Goal: Use online tool/utility: Utilize a website feature to perform a specific function

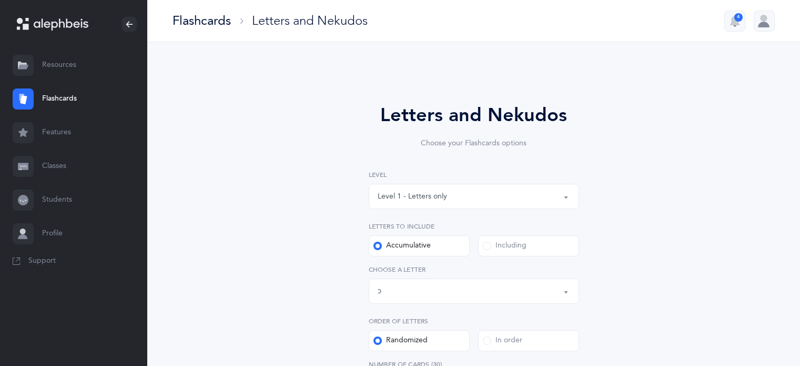
select select "82"
select select "single"
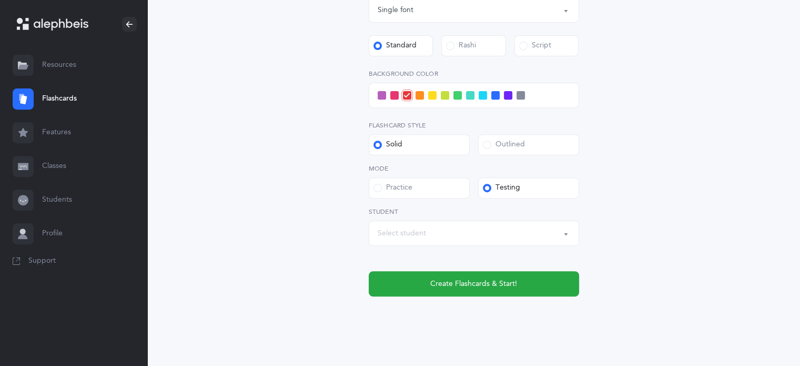
scroll to position [412, 0]
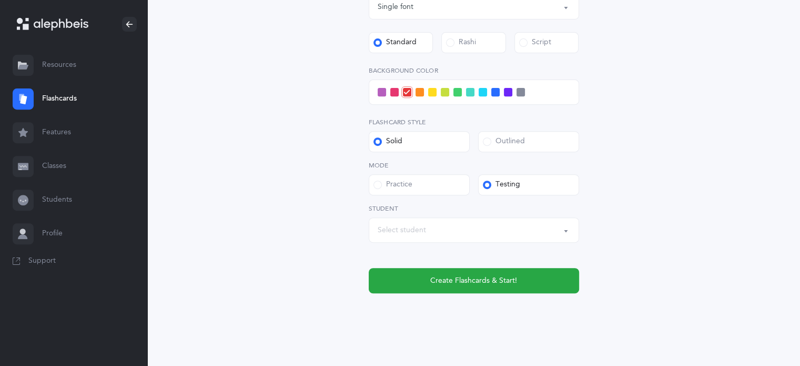
click at [399, 228] on div "Select student" at bounding box center [402, 230] width 48 height 11
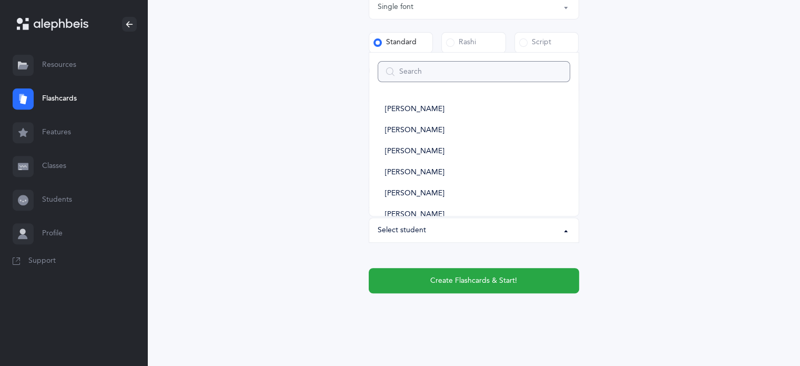
type input "e"
select select
type input "ei"
select select
type input "ei"
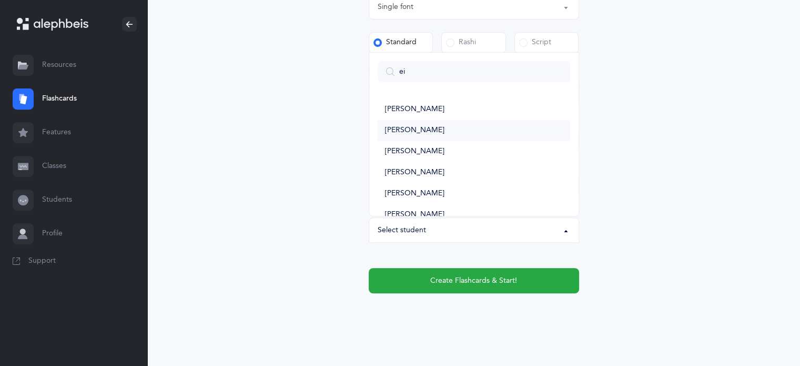
click at [412, 130] on span "[PERSON_NAME]" at bounding box center [414, 130] width 59 height 9
select select "14438"
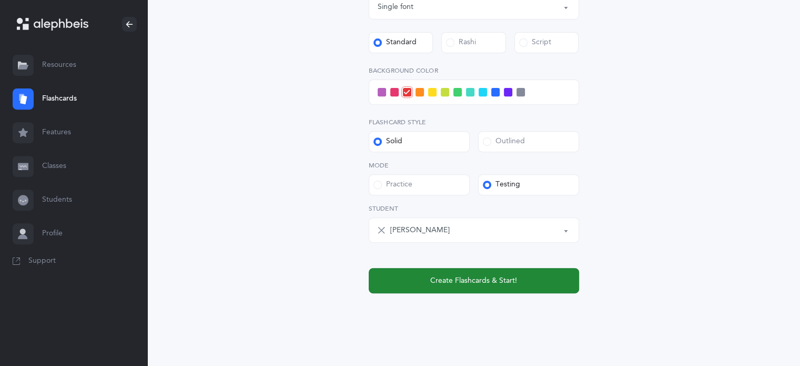
click at [482, 277] on span "Create Flashcards & Start!" at bounding box center [473, 280] width 87 height 11
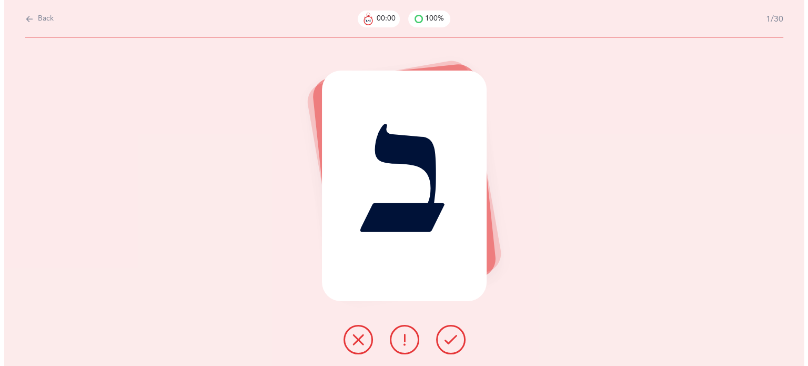
scroll to position [0, 0]
click at [453, 340] on icon at bounding box center [450, 339] width 13 height 13
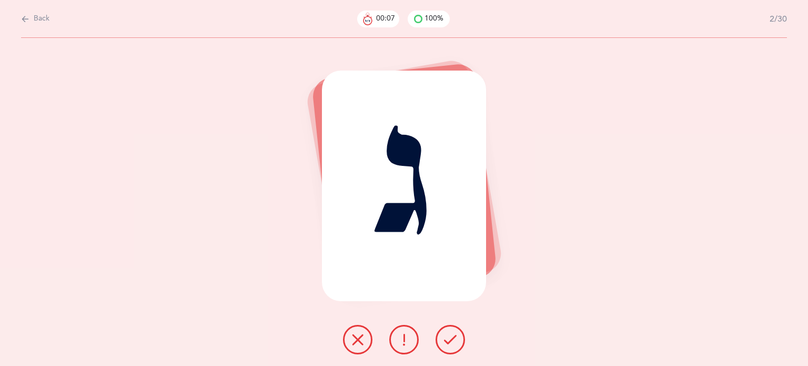
click at [453, 340] on icon at bounding box center [450, 339] width 13 height 13
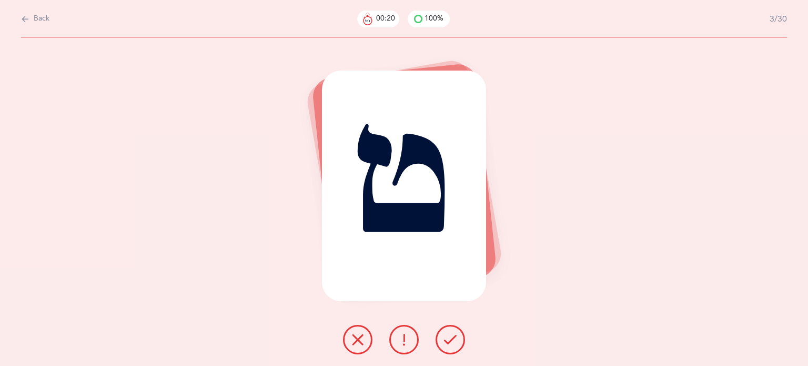
click at [364, 342] on button at bounding box center [357, 339] width 29 height 29
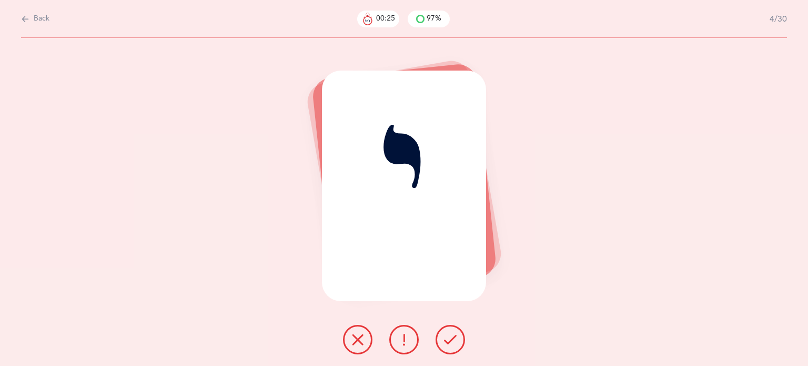
click at [450, 349] on button at bounding box center [450, 339] width 29 height 29
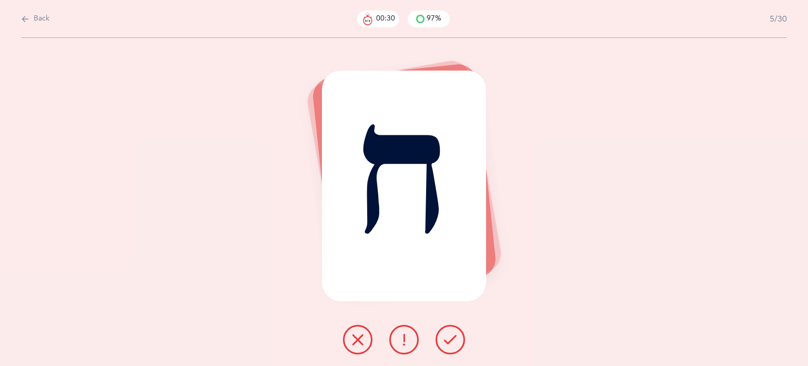
click at [450, 344] on icon at bounding box center [450, 339] width 13 height 13
click at [444, 347] on button at bounding box center [450, 339] width 29 height 29
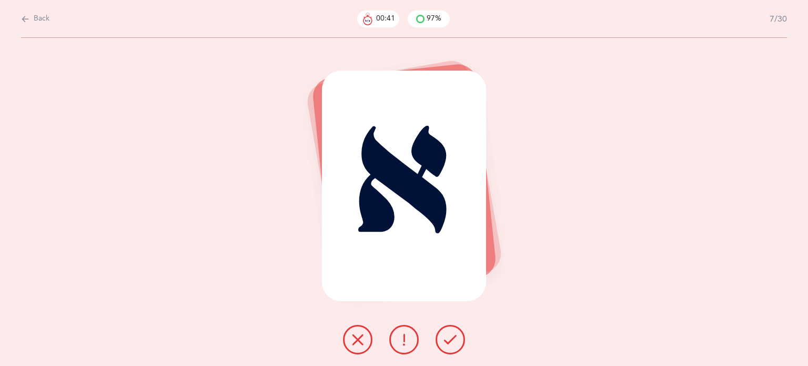
click at [443, 346] on button at bounding box center [450, 339] width 29 height 29
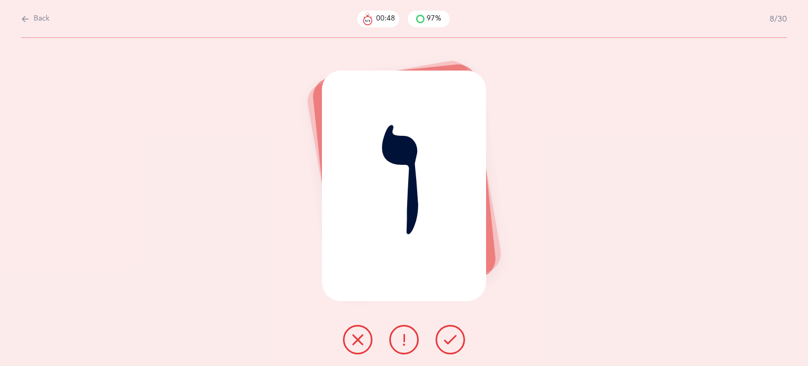
click at [358, 333] on icon at bounding box center [358, 339] width 13 height 13
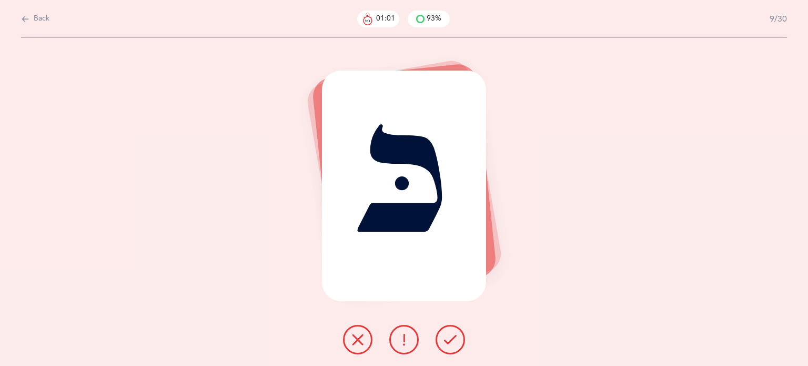
click at [347, 343] on button at bounding box center [357, 339] width 29 height 29
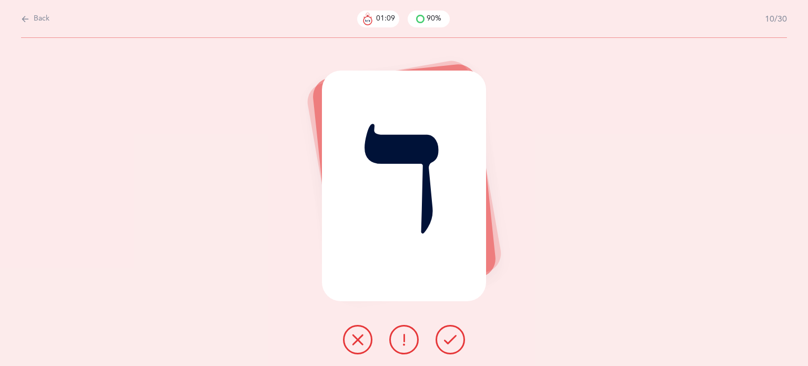
click at [454, 342] on icon at bounding box center [450, 339] width 13 height 13
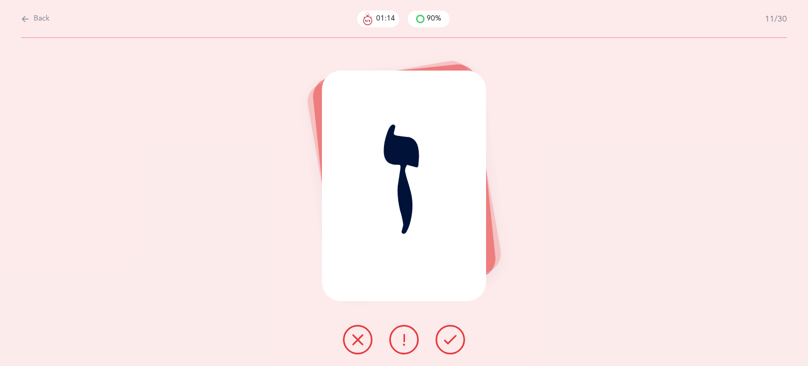
click at [349, 329] on button at bounding box center [357, 339] width 29 height 29
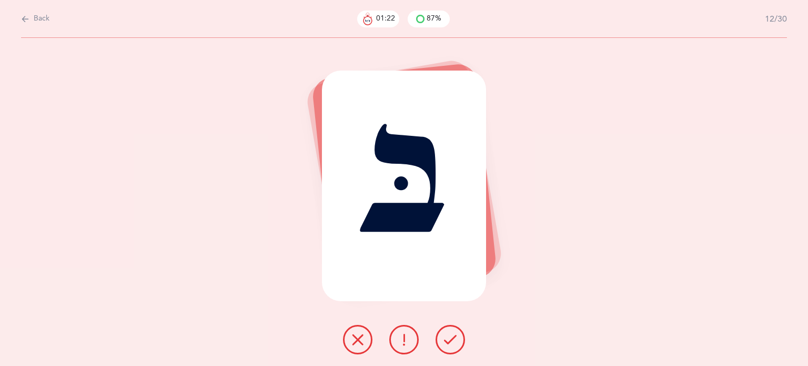
click at [448, 340] on icon at bounding box center [450, 339] width 13 height 13
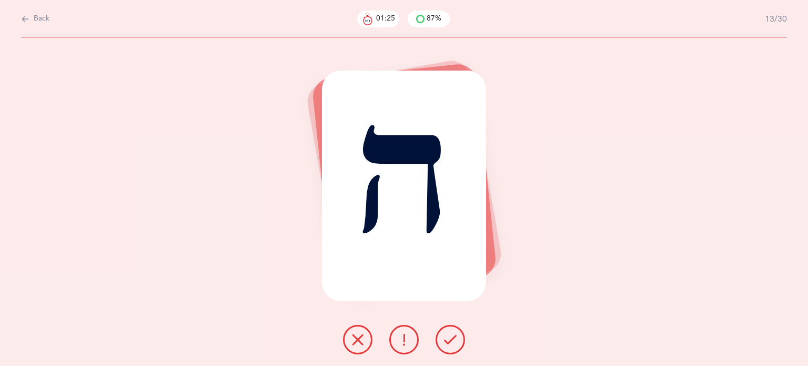
click at [448, 336] on icon at bounding box center [450, 339] width 13 height 13
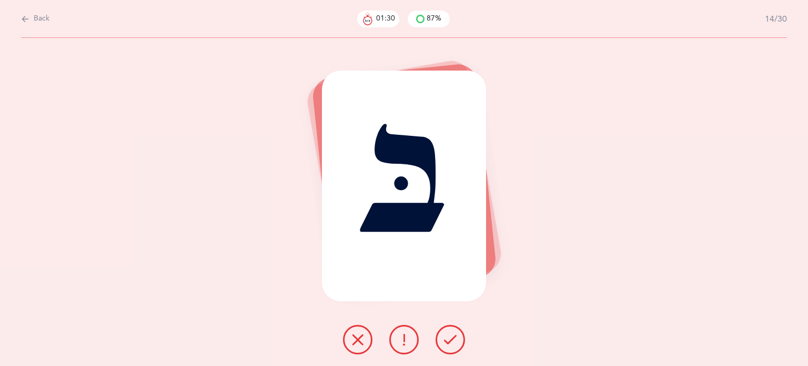
click at [448, 336] on icon at bounding box center [450, 339] width 13 height 13
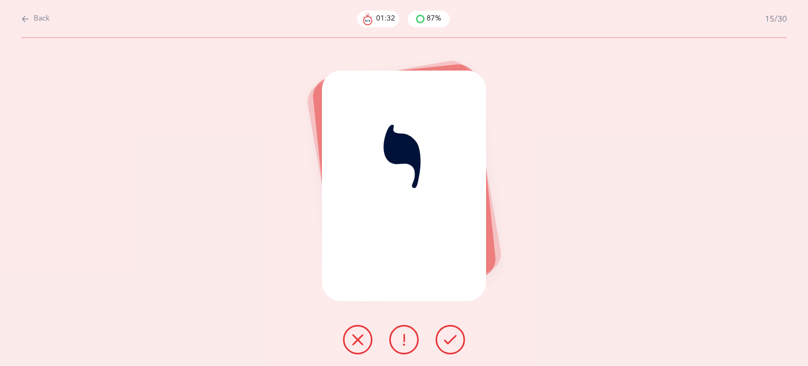
click at [448, 336] on icon at bounding box center [450, 339] width 13 height 13
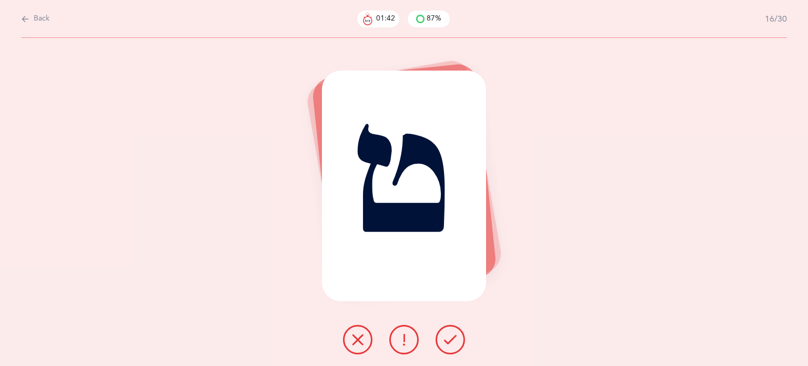
click at [354, 342] on icon at bounding box center [358, 339] width 13 height 13
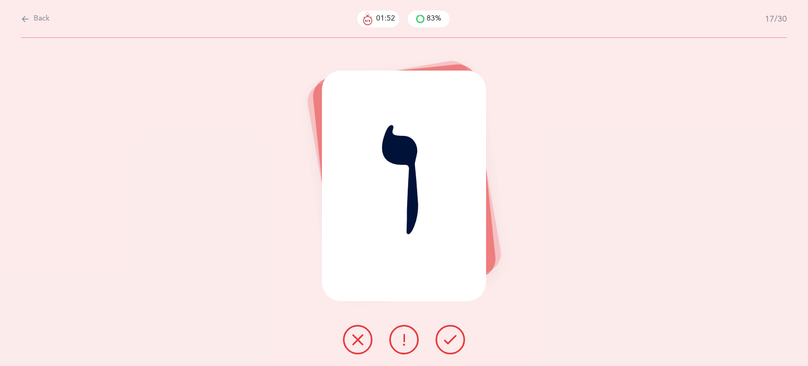
click at [366, 341] on button at bounding box center [357, 339] width 29 height 29
click at [461, 349] on button at bounding box center [450, 339] width 29 height 29
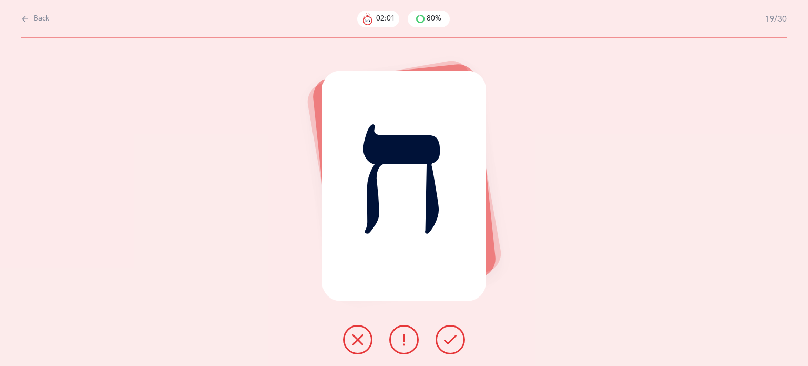
click at [461, 349] on button at bounding box center [450, 339] width 29 height 29
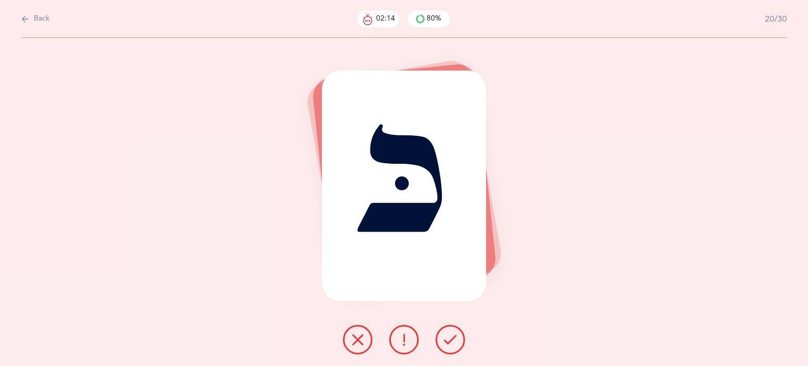
click at [363, 345] on icon at bounding box center [358, 339] width 13 height 13
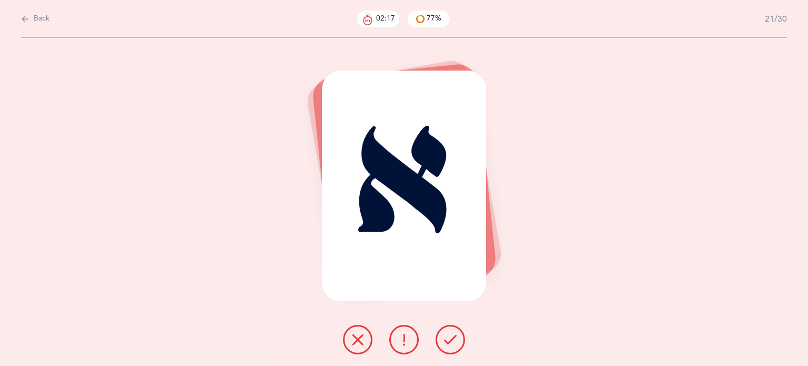
click at [449, 345] on icon at bounding box center [450, 339] width 13 height 13
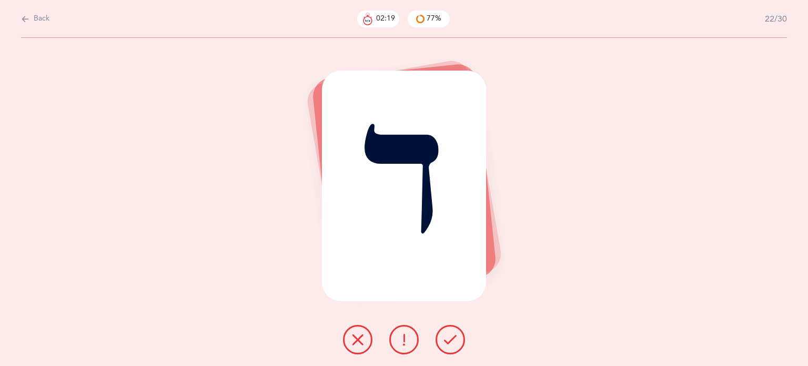
click at [449, 345] on icon at bounding box center [450, 339] width 13 height 13
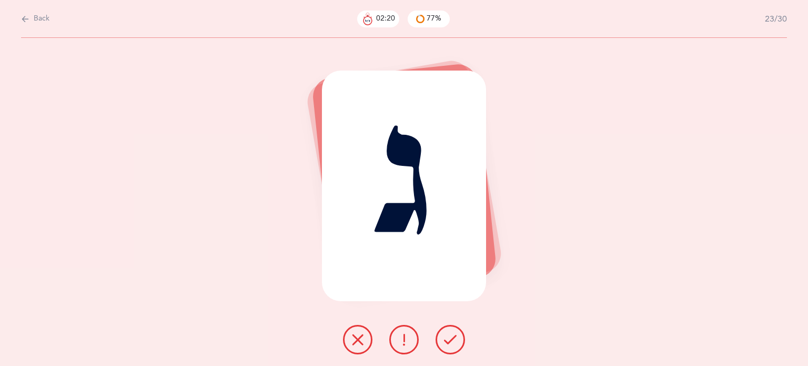
click at [449, 345] on icon at bounding box center [450, 339] width 13 height 13
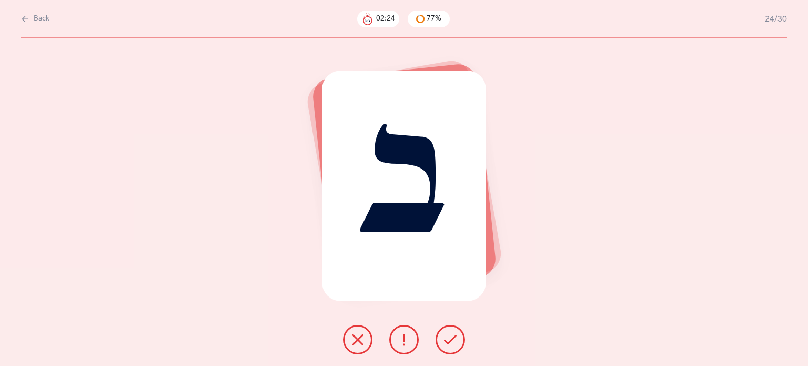
click at [449, 345] on icon at bounding box center [450, 339] width 13 height 13
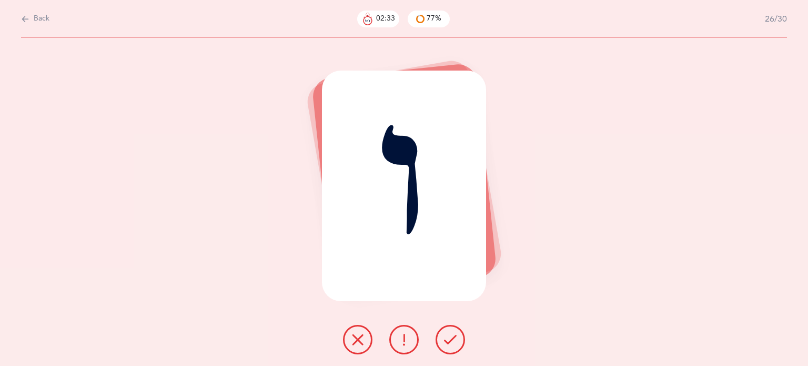
click at [357, 343] on icon at bounding box center [358, 339] width 13 height 13
click at [452, 339] on icon at bounding box center [450, 339] width 13 height 13
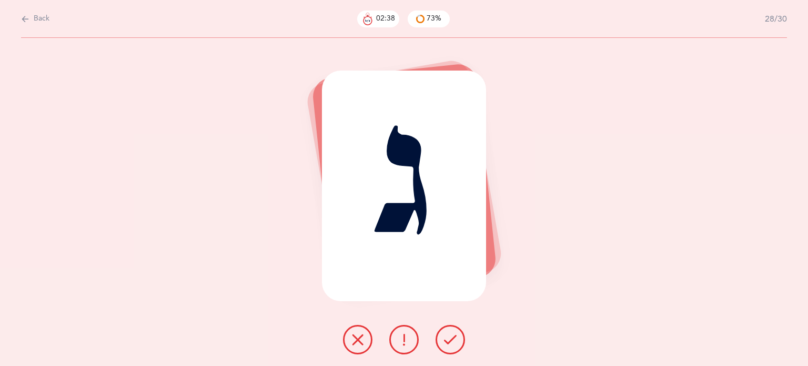
click at [452, 339] on icon at bounding box center [450, 339] width 13 height 13
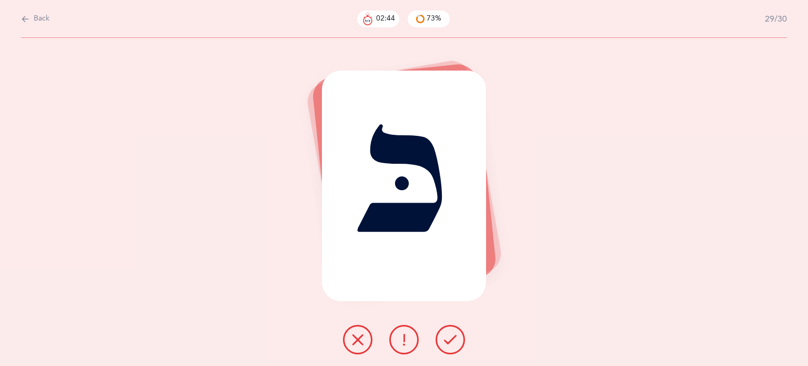
click at [365, 346] on button at bounding box center [357, 339] width 29 height 29
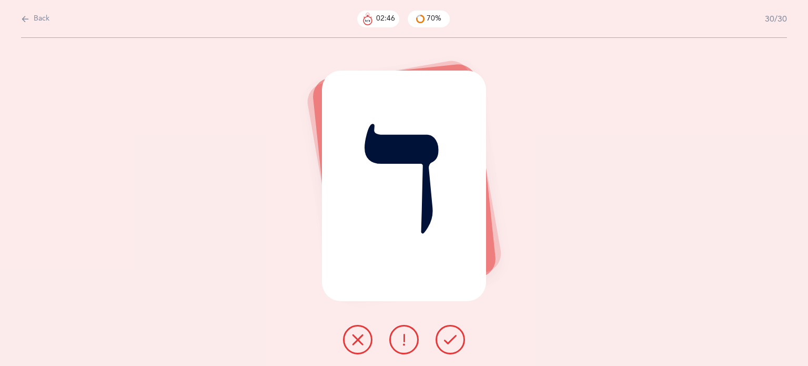
click at [459, 343] on button at bounding box center [450, 339] width 29 height 29
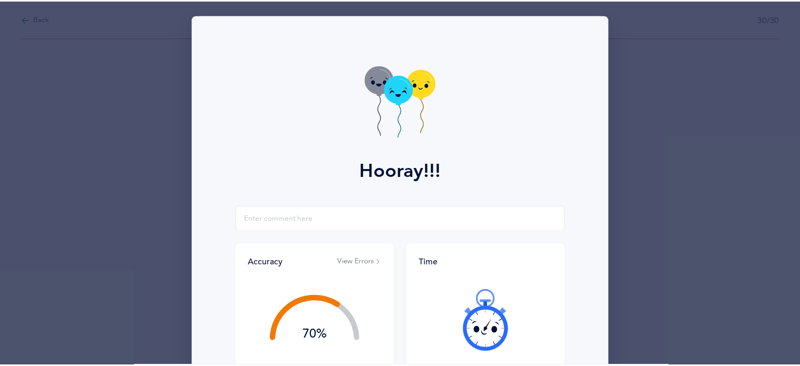
scroll to position [135, 0]
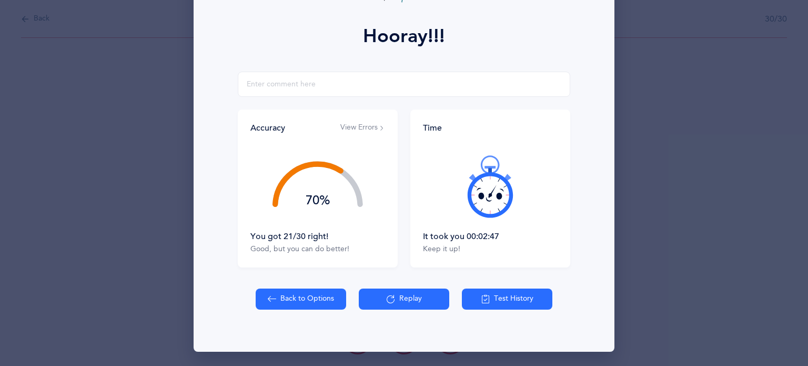
click at [505, 189] on icon at bounding box center [490, 194] width 45 height 45
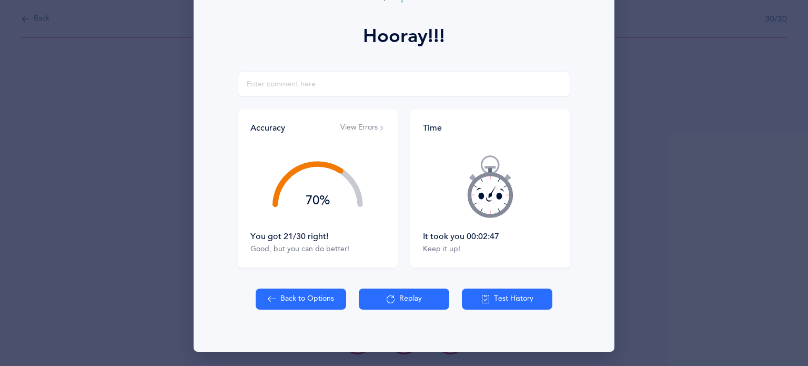
click at [505, 189] on icon at bounding box center [490, 194] width 45 height 45
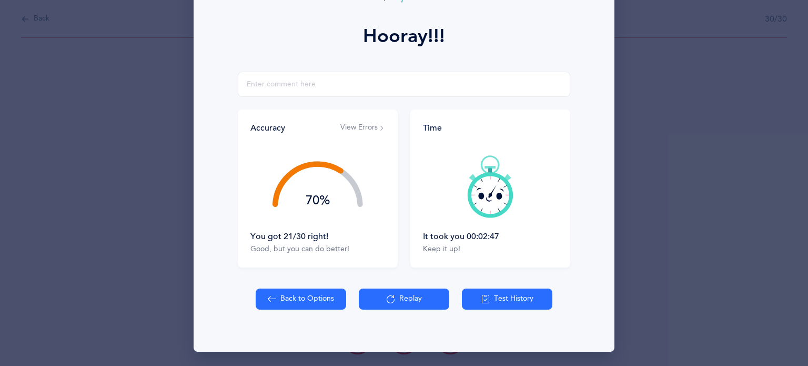
click at [282, 294] on button "Back to Options" at bounding box center [301, 298] width 91 height 21
select select "82"
select select "single"
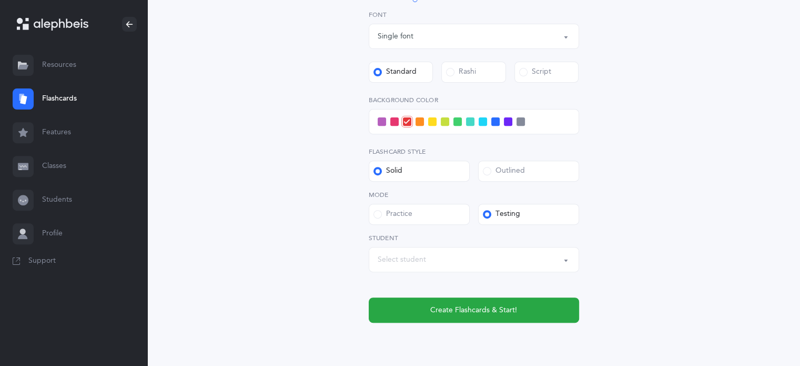
scroll to position [385, 0]
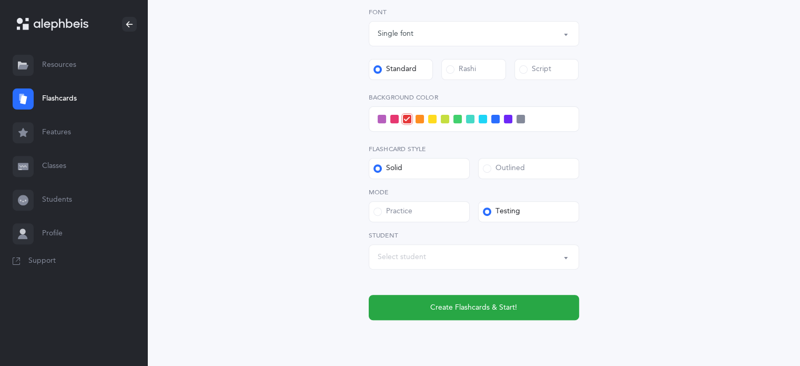
click at [408, 258] on div "Select student" at bounding box center [402, 257] width 48 height 11
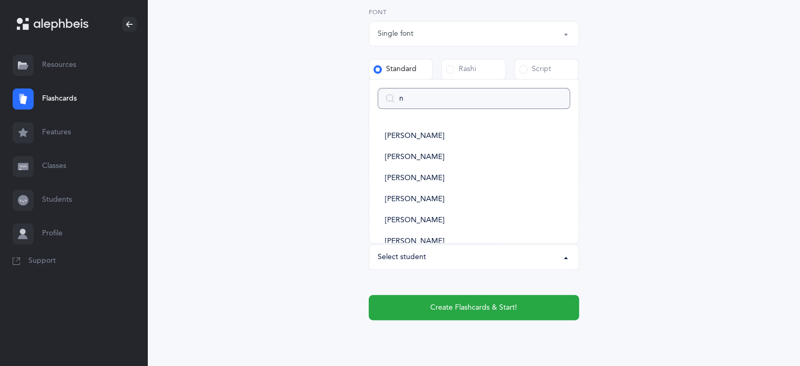
type input "na"
select select
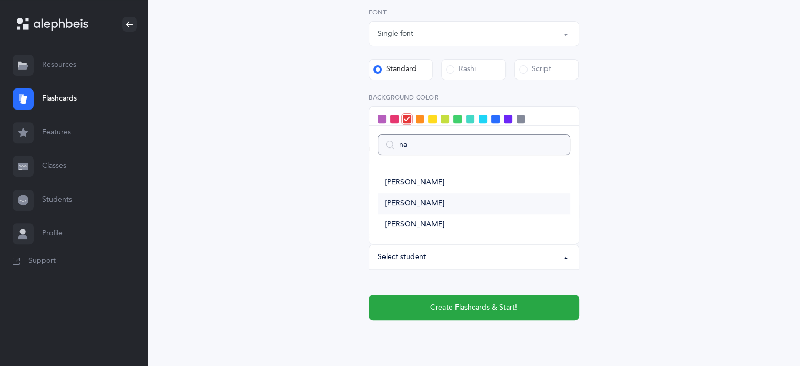
type input "na"
click at [442, 202] on link "[PERSON_NAME]" at bounding box center [474, 203] width 193 height 21
select select "14434"
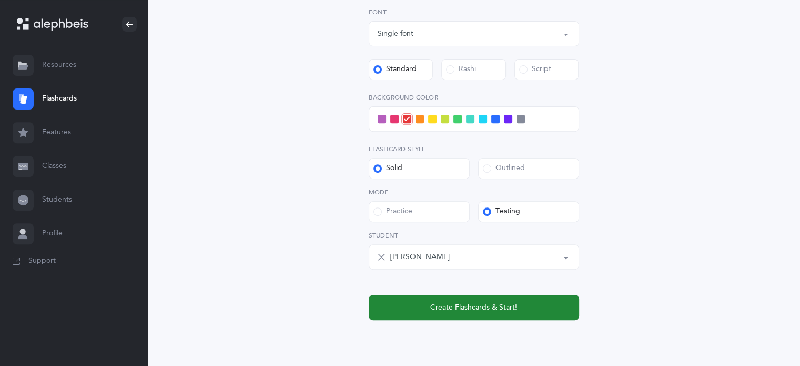
click at [486, 306] on span "Create Flashcards & Start!" at bounding box center [473, 307] width 87 height 11
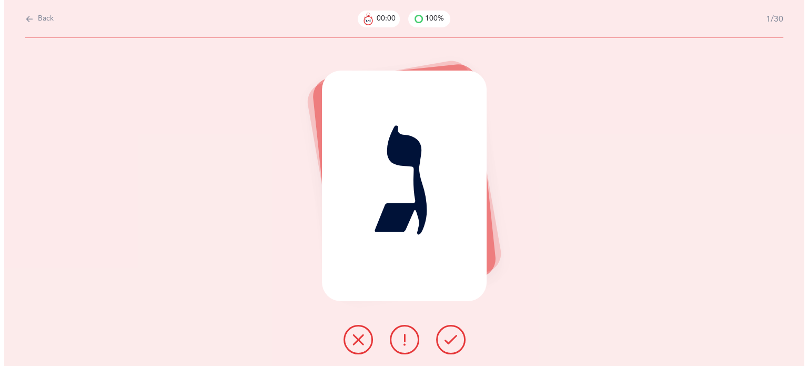
scroll to position [0, 0]
click at [358, 343] on icon at bounding box center [358, 339] width 13 height 13
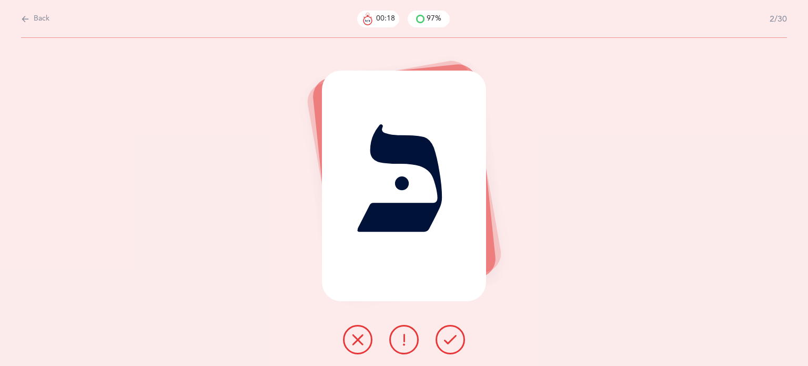
click at [453, 347] on button at bounding box center [450, 339] width 29 height 29
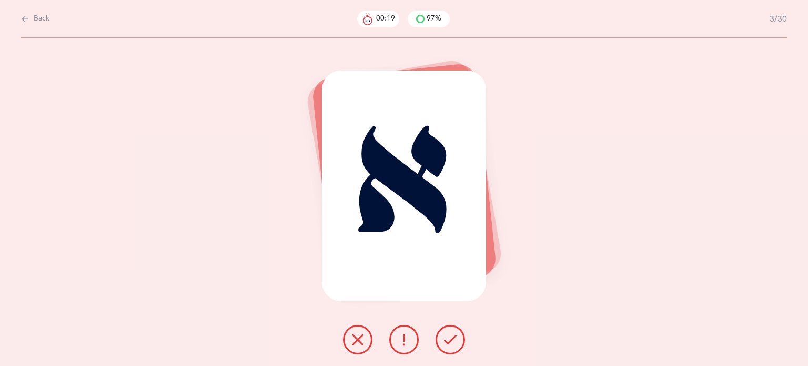
click at [455, 348] on button at bounding box center [450, 339] width 29 height 29
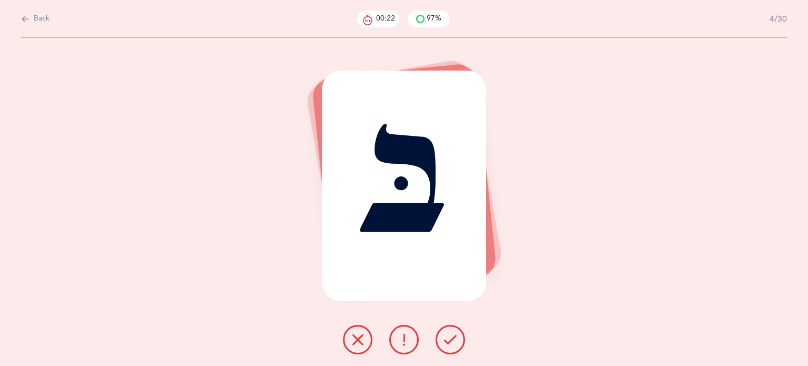
click at [455, 348] on button at bounding box center [450, 339] width 29 height 29
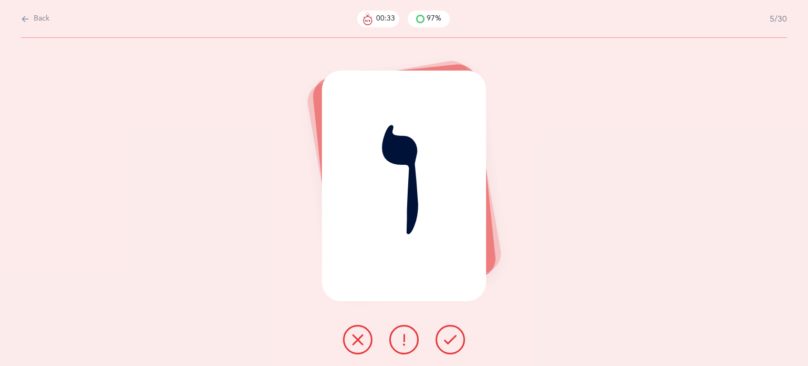
click at [352, 343] on icon at bounding box center [358, 339] width 13 height 13
click at [358, 342] on icon at bounding box center [358, 339] width 13 height 13
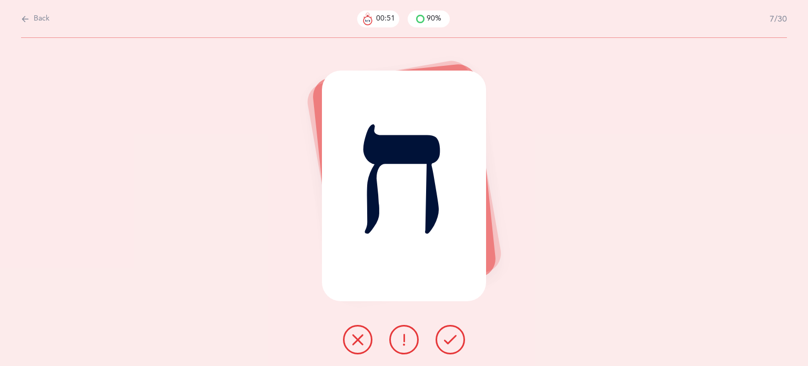
click at [448, 345] on icon at bounding box center [450, 339] width 13 height 13
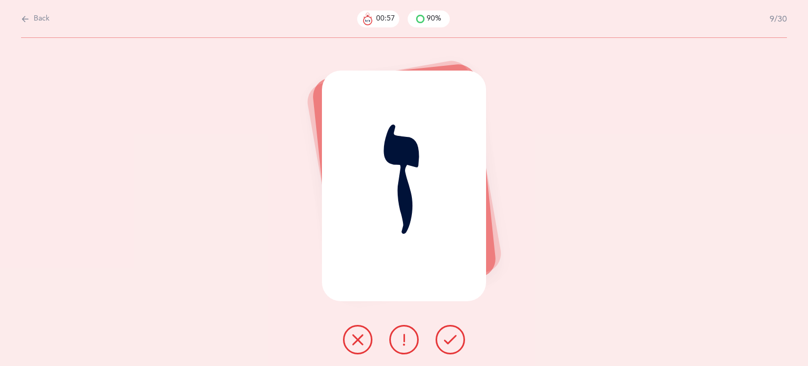
click at [450, 345] on icon at bounding box center [450, 339] width 13 height 13
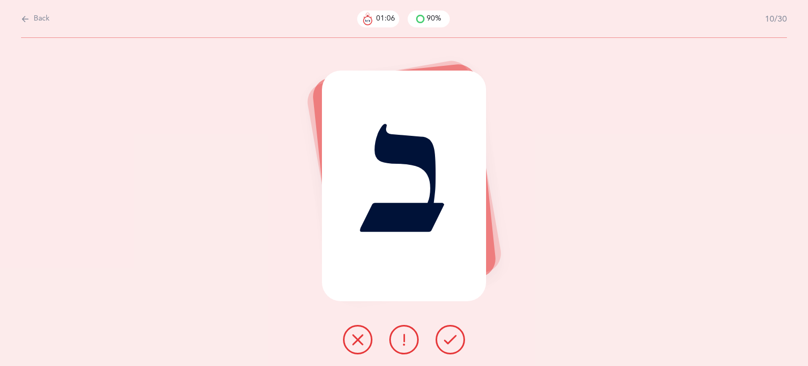
click at [360, 344] on icon at bounding box center [358, 339] width 13 height 13
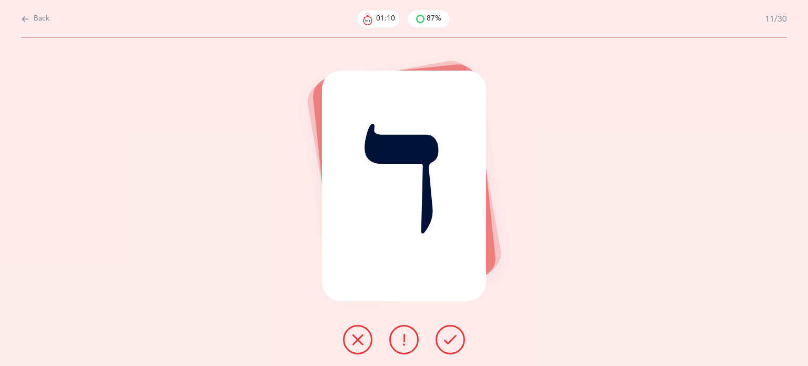
click at [456, 337] on icon at bounding box center [450, 339] width 13 height 13
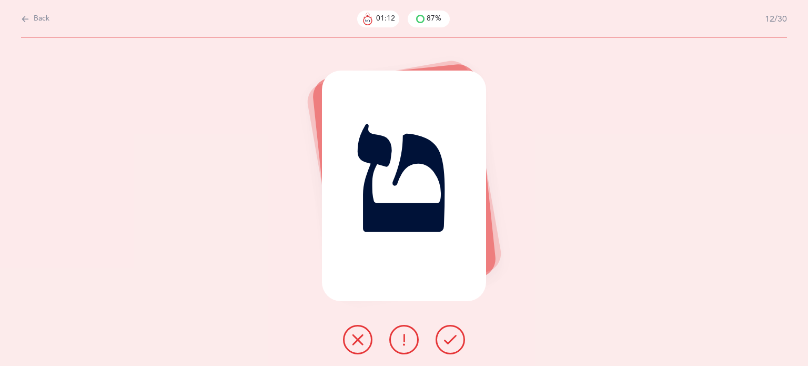
click at [442, 338] on button at bounding box center [450, 339] width 29 height 29
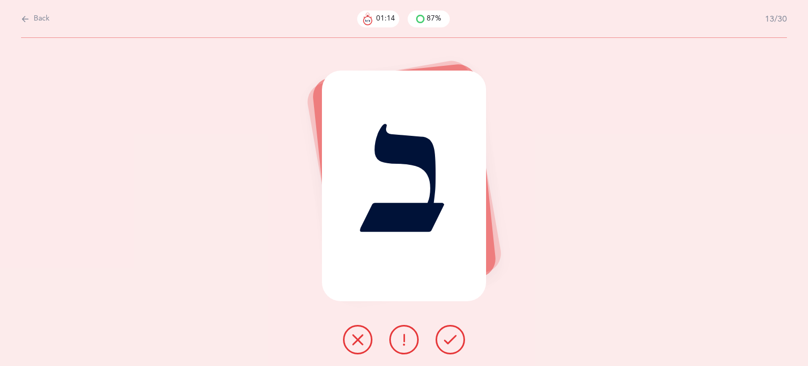
click at [451, 340] on icon at bounding box center [450, 339] width 13 height 13
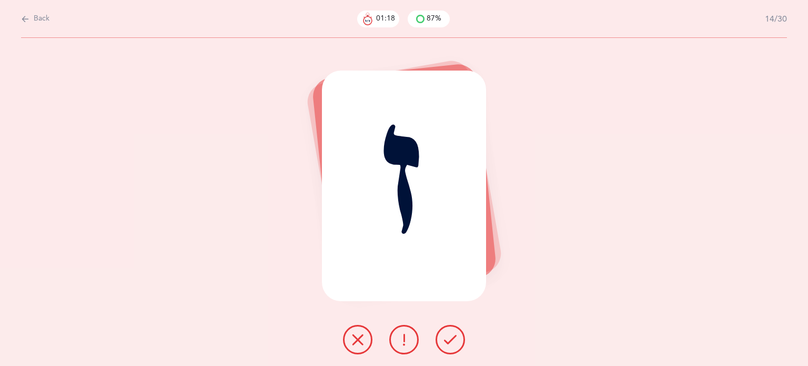
click at [445, 349] on button at bounding box center [450, 339] width 29 height 29
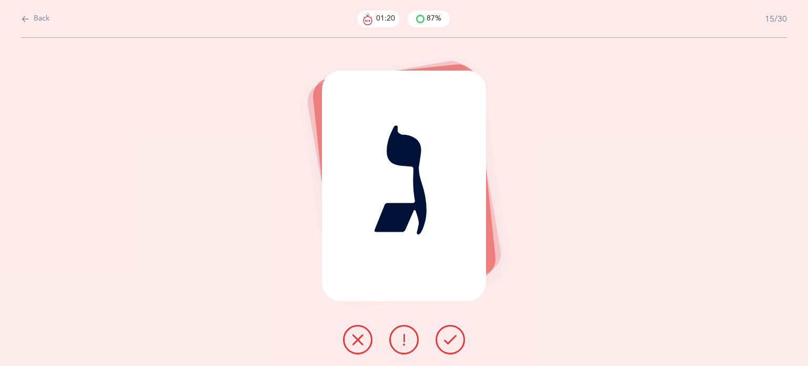
click at [459, 341] on button at bounding box center [450, 339] width 29 height 29
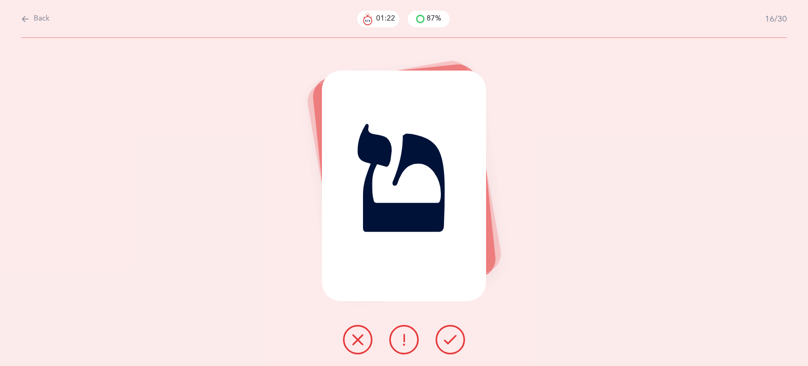
click at [452, 340] on icon at bounding box center [450, 339] width 13 height 13
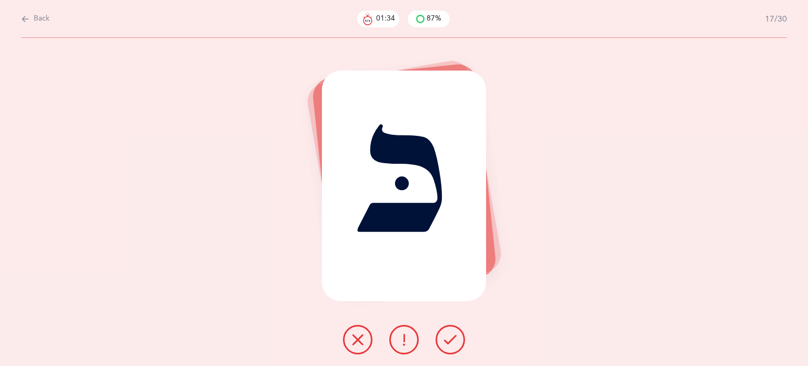
click at [362, 344] on icon at bounding box center [358, 339] width 13 height 13
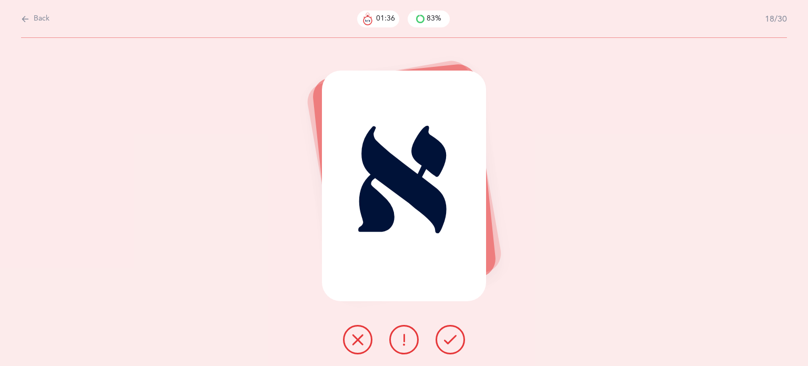
click at [449, 335] on icon at bounding box center [450, 339] width 13 height 13
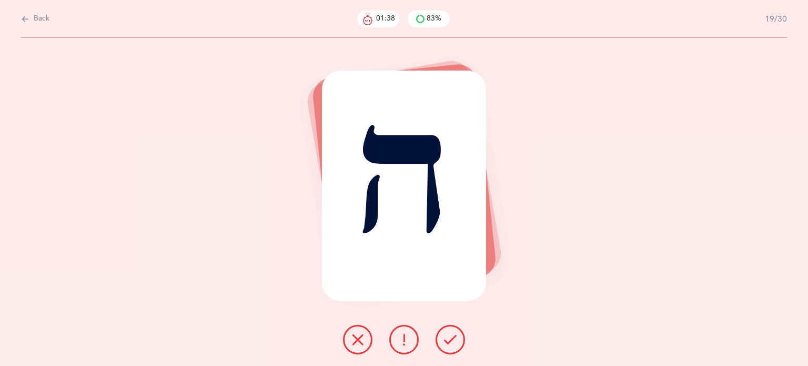
click at [449, 335] on icon at bounding box center [450, 339] width 13 height 13
click at [355, 347] on button at bounding box center [357, 339] width 29 height 29
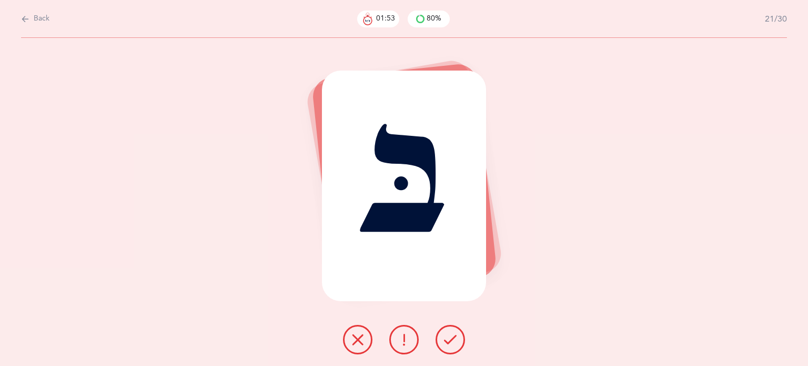
click at [354, 334] on icon at bounding box center [358, 339] width 13 height 13
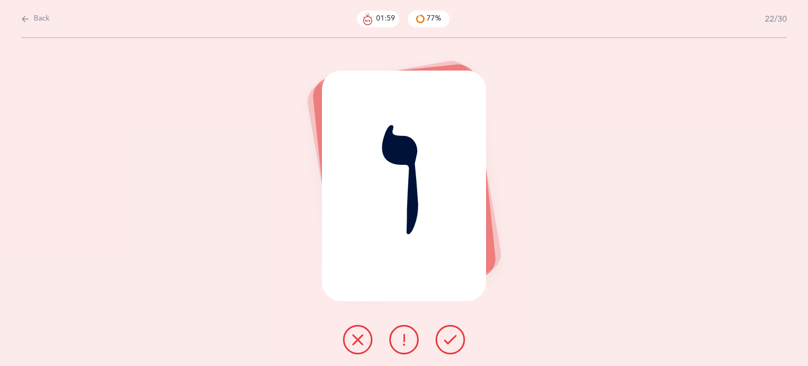
click at [363, 333] on icon at bounding box center [358, 339] width 13 height 13
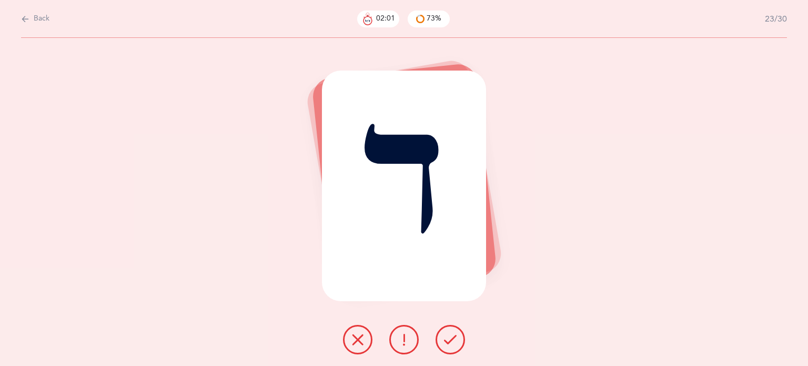
click at [455, 340] on icon at bounding box center [450, 339] width 13 height 13
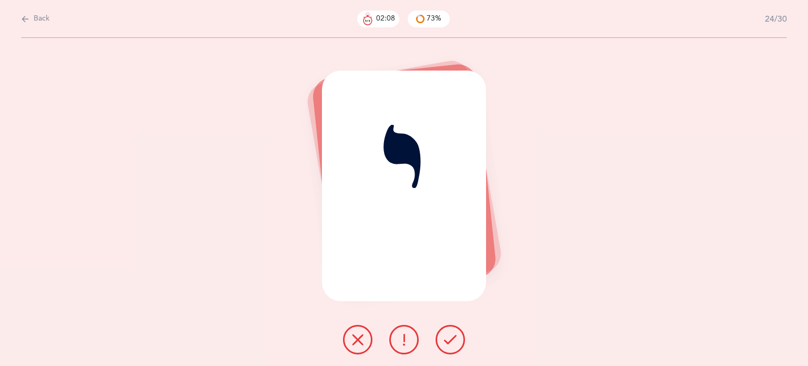
click at [455, 347] on button at bounding box center [450, 339] width 29 height 29
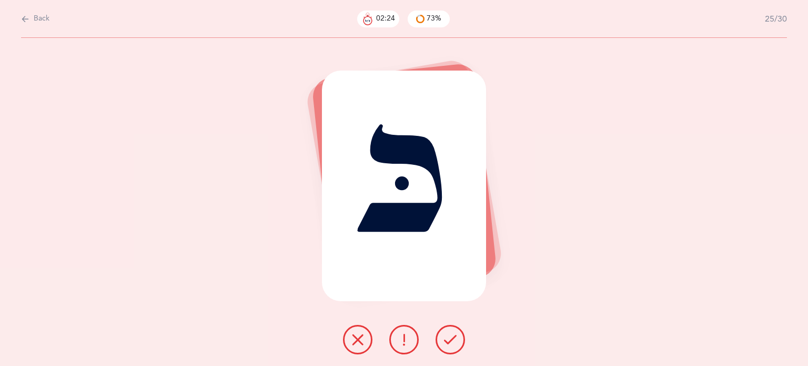
click at [353, 347] on button at bounding box center [357, 339] width 29 height 29
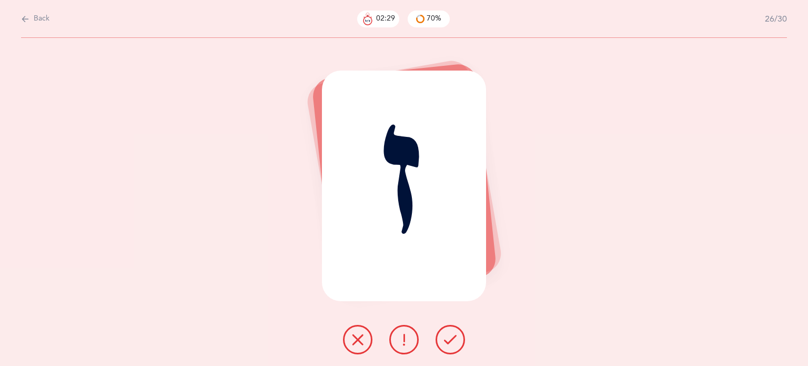
click at [456, 339] on icon at bounding box center [450, 339] width 13 height 13
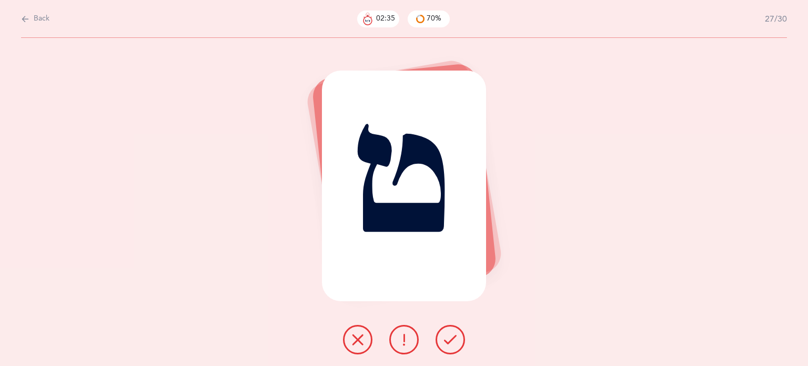
click at [366, 339] on button at bounding box center [357, 339] width 29 height 29
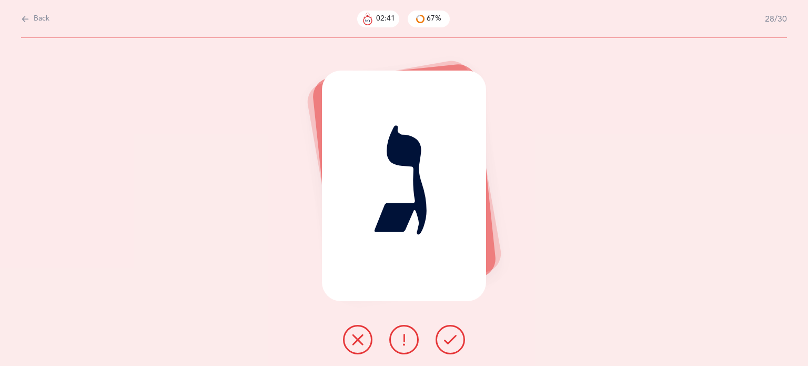
click at [357, 338] on icon at bounding box center [358, 339] width 13 height 13
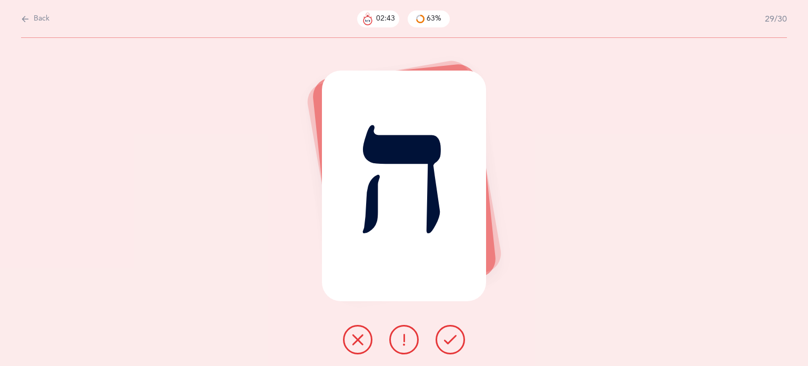
click at [450, 342] on icon at bounding box center [450, 339] width 13 height 13
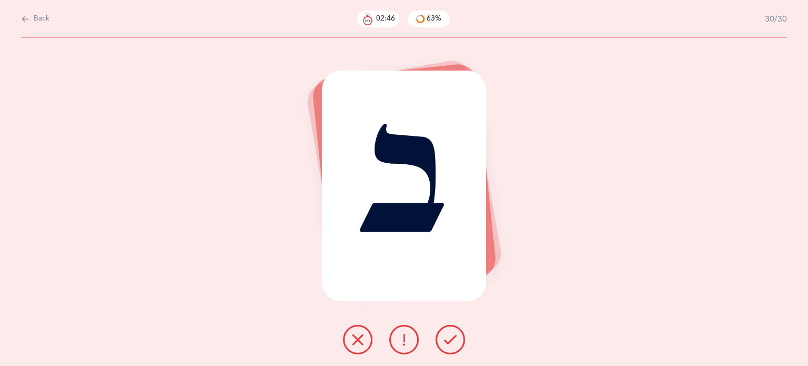
click at [457, 338] on button at bounding box center [450, 339] width 29 height 29
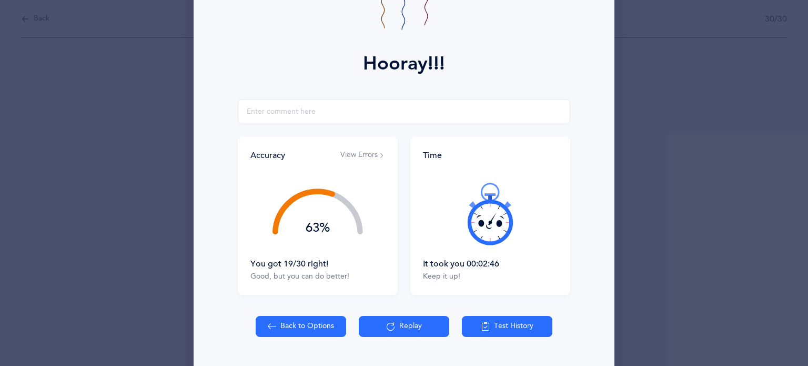
scroll to position [135, 0]
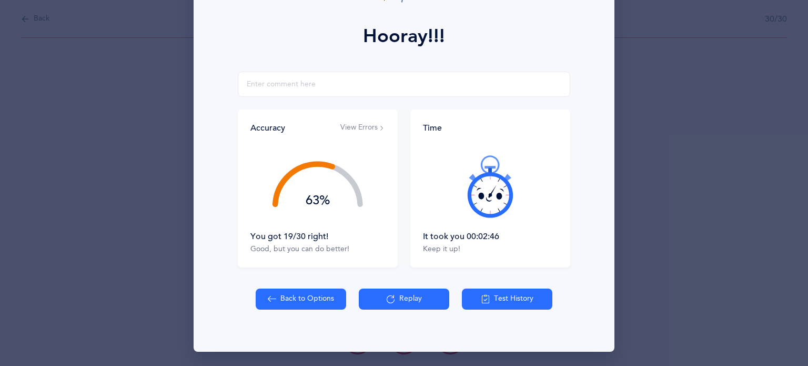
click at [505, 296] on button "Test History" at bounding box center [507, 298] width 91 height 21
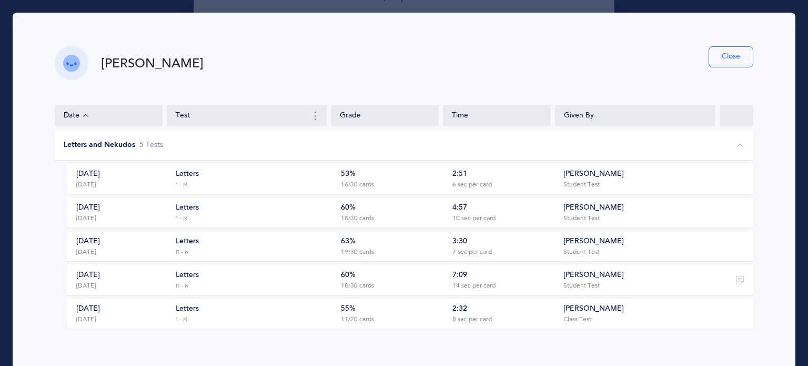
click at [415, 183] on div "53% 16/30 cards" at bounding box center [390, 179] width 105 height 20
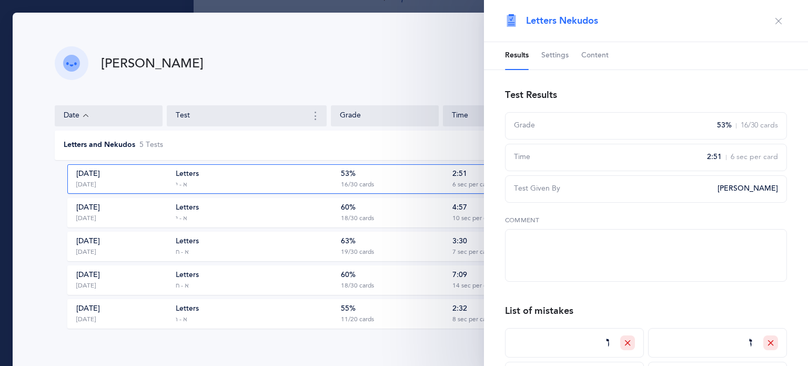
click at [592, 56] on span "Content" at bounding box center [595, 56] width 27 height 11
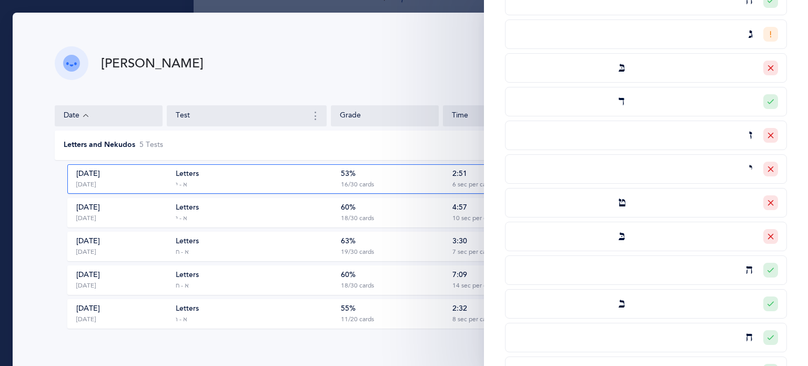
scroll to position [811, 0]
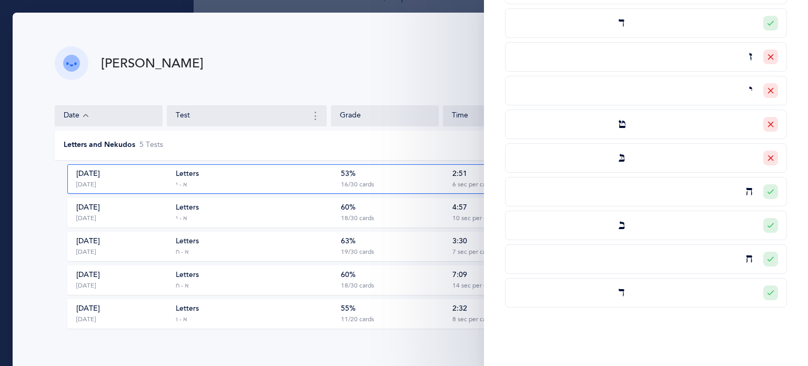
click at [393, 81] on div "[PERSON_NAME] Close Date Test Grade Time Given By Letters and Nekudos 5 Test s …" at bounding box center [404, 202] width 783 height 379
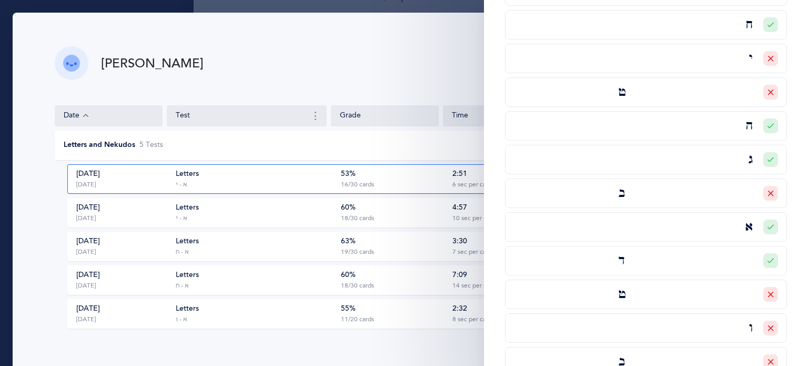
scroll to position [0, 0]
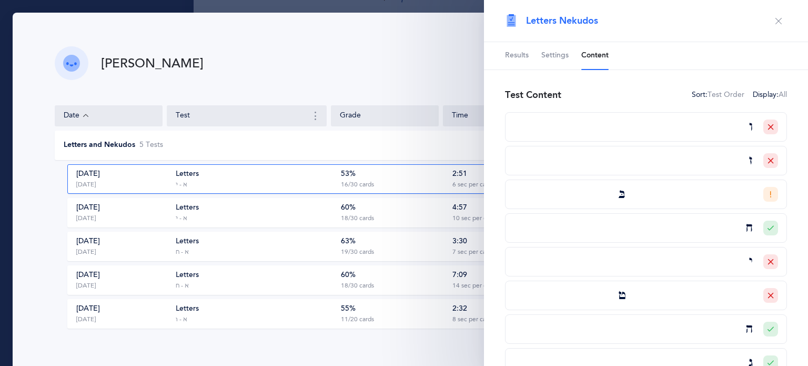
click at [775, 21] on icon "button" at bounding box center [779, 21] width 8 height 8
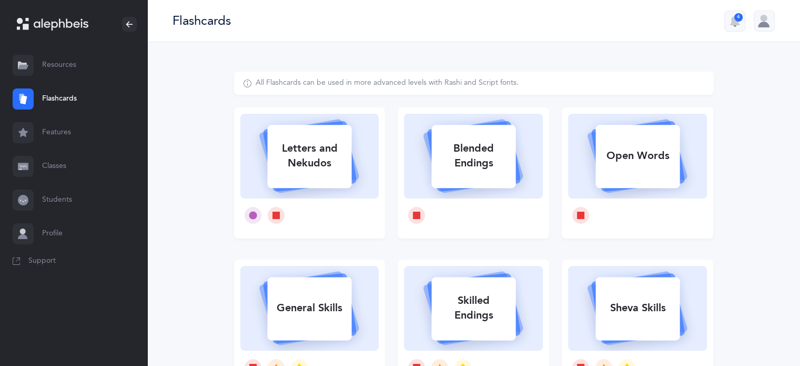
select select
select select "single"
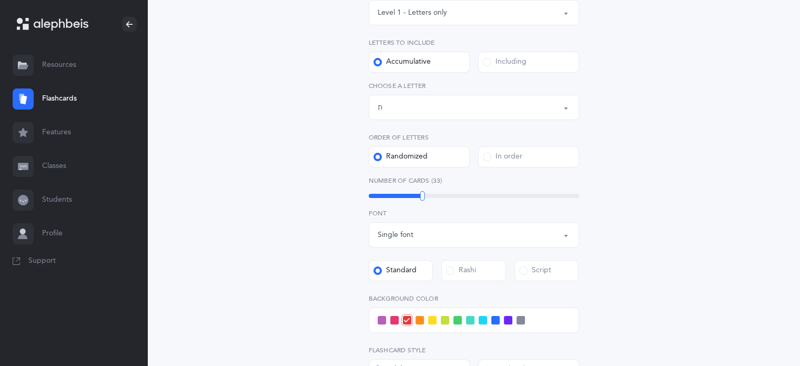
scroll to position [183, 0]
click at [410, 106] on div "Letters up until: ת" at bounding box center [474, 108] width 193 height 18
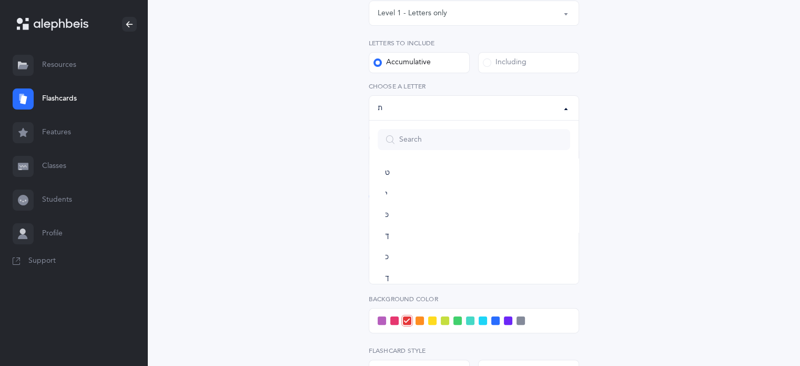
scroll to position [196, 0]
click at [417, 211] on link "כּ" at bounding box center [474, 212] width 193 height 21
select select "82"
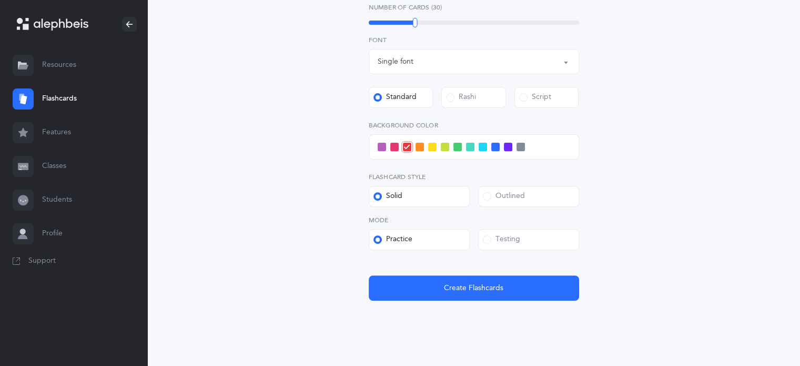
scroll to position [375, 0]
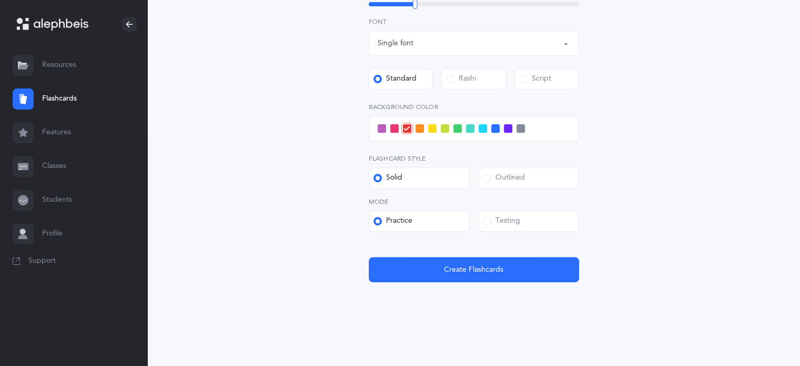
click at [540, 229] on label "Testing" at bounding box center [528, 220] width 101 height 21
click at [0, 0] on input "Testing" at bounding box center [0, 0] width 0 height 0
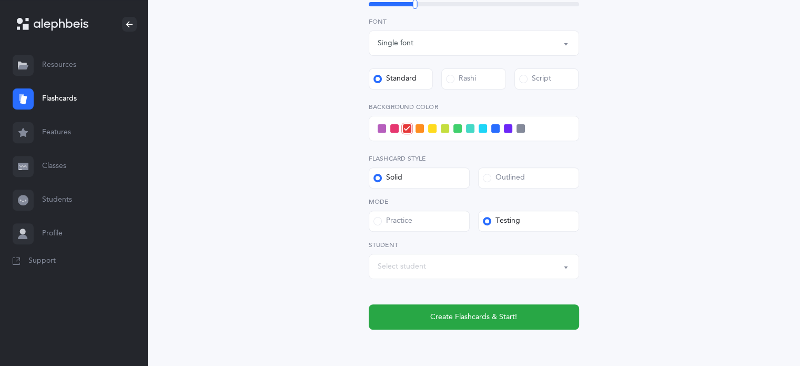
click at [451, 265] on div "Select student" at bounding box center [474, 266] width 193 height 18
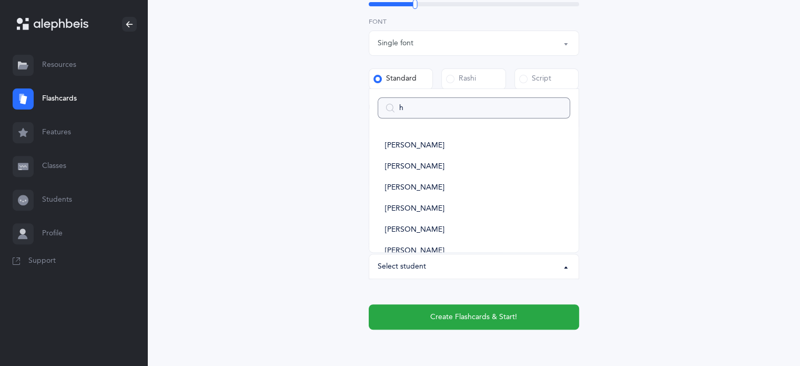
type input "ha"
select select
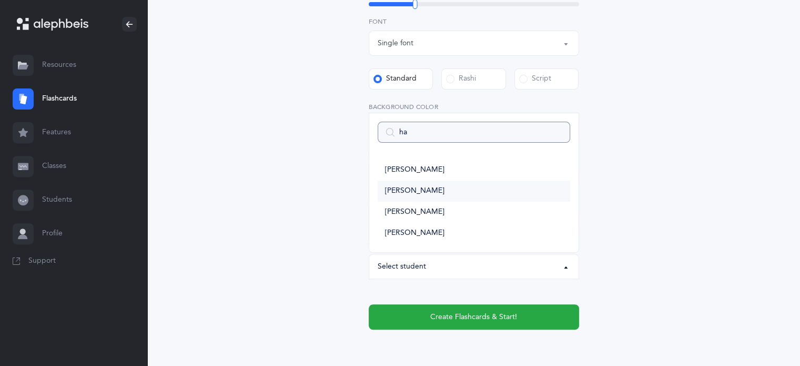
type input "ha"
click at [432, 191] on span "[PERSON_NAME]" at bounding box center [414, 190] width 59 height 9
select select "14439"
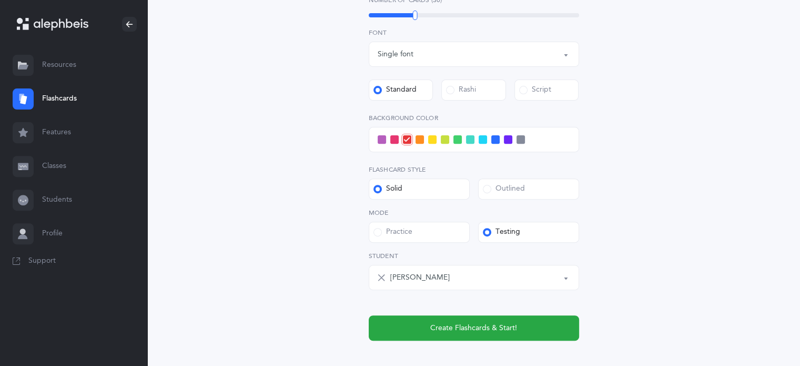
scroll to position [381, 0]
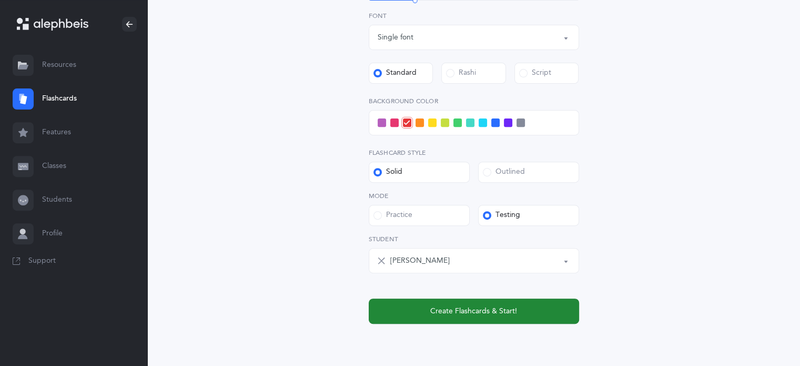
click at [469, 318] on button "Create Flashcards & Start!" at bounding box center [474, 310] width 210 height 25
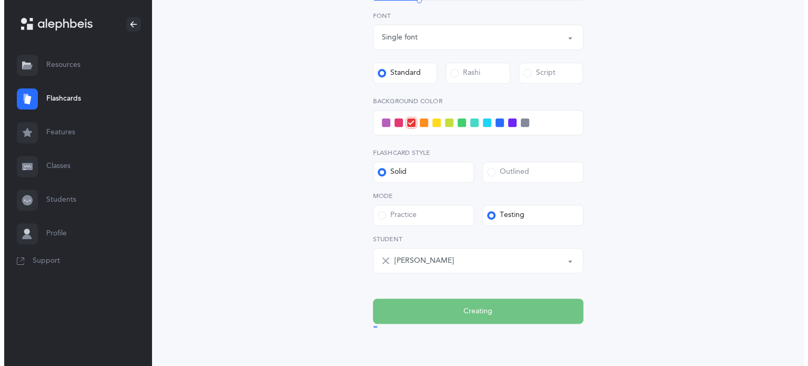
scroll to position [0, 0]
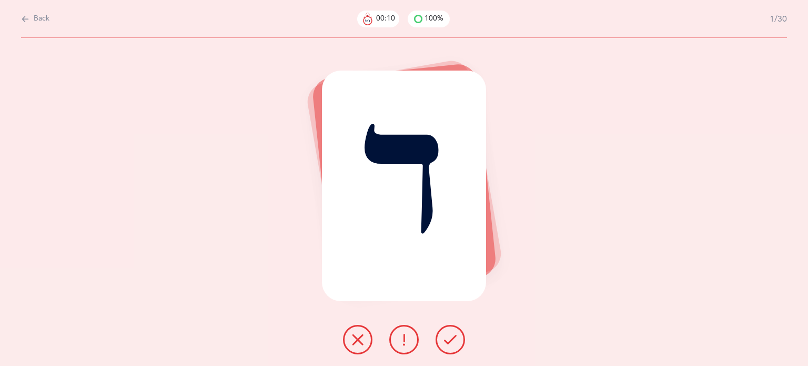
click at [363, 336] on icon at bounding box center [358, 339] width 13 height 13
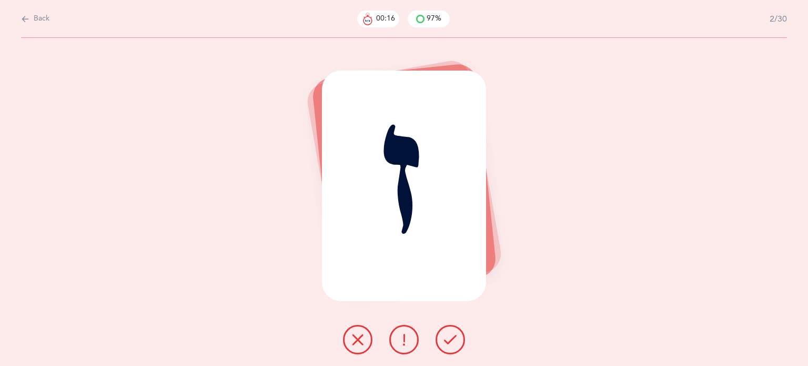
click at [347, 336] on button at bounding box center [357, 339] width 29 height 29
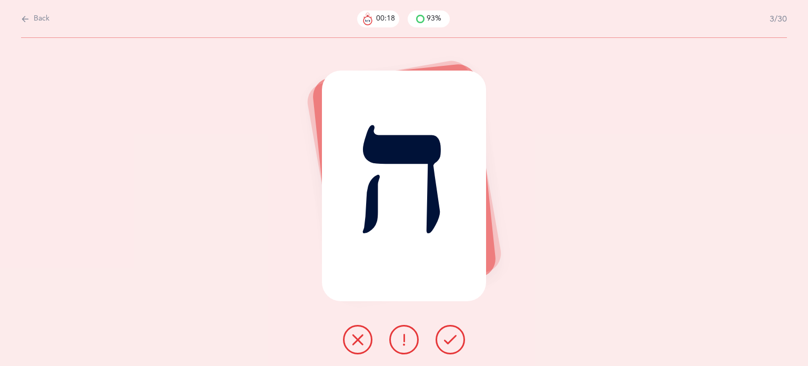
click at [456, 336] on icon at bounding box center [450, 339] width 13 height 13
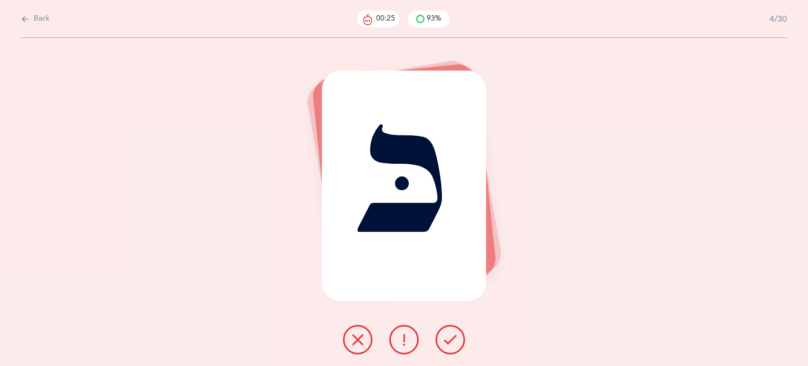
click at [359, 334] on icon at bounding box center [358, 339] width 13 height 13
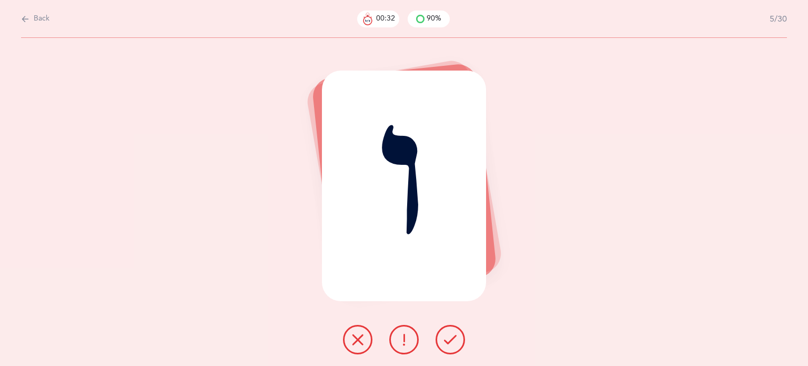
click at [357, 342] on icon at bounding box center [358, 339] width 13 height 13
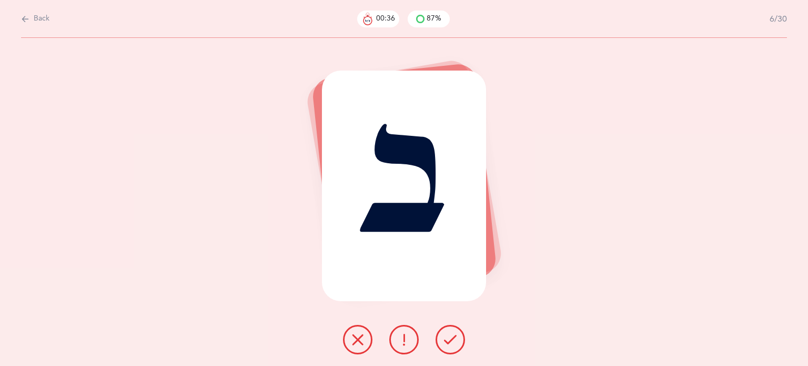
click at [356, 340] on icon at bounding box center [358, 339] width 13 height 13
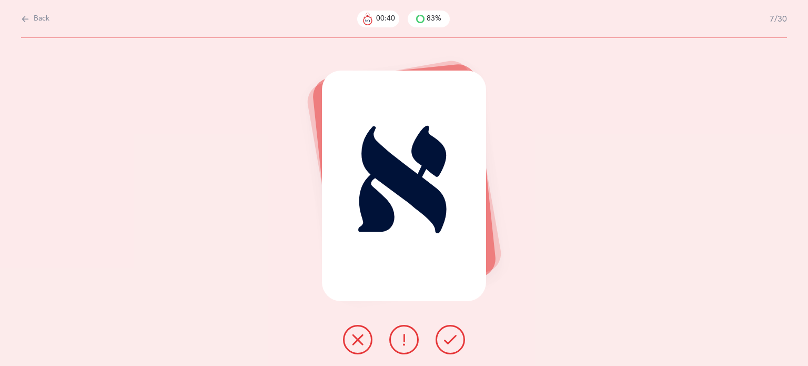
click at [362, 343] on icon at bounding box center [358, 339] width 13 height 13
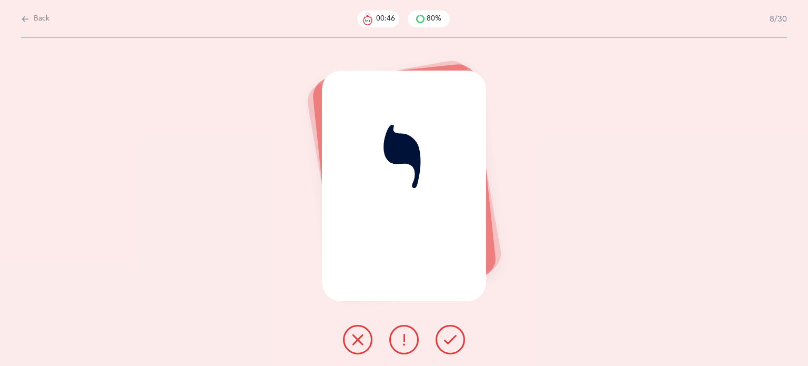
click at [356, 341] on icon at bounding box center [358, 339] width 13 height 13
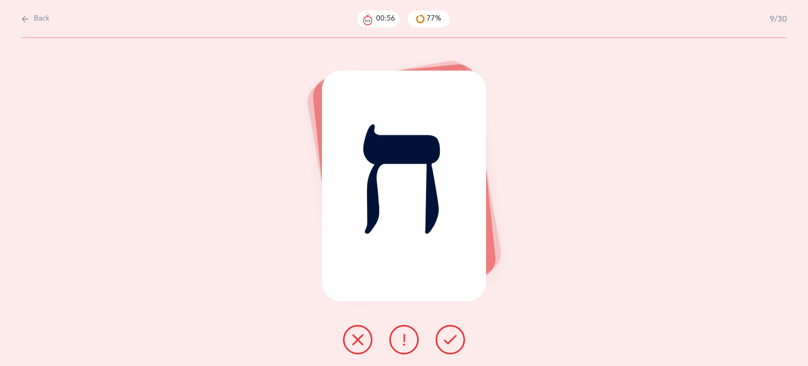
click at [347, 339] on button at bounding box center [357, 339] width 29 height 29
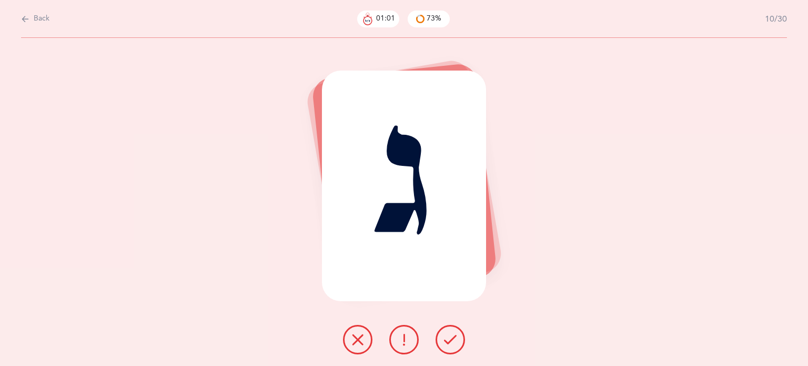
click at [345, 345] on button at bounding box center [357, 339] width 29 height 29
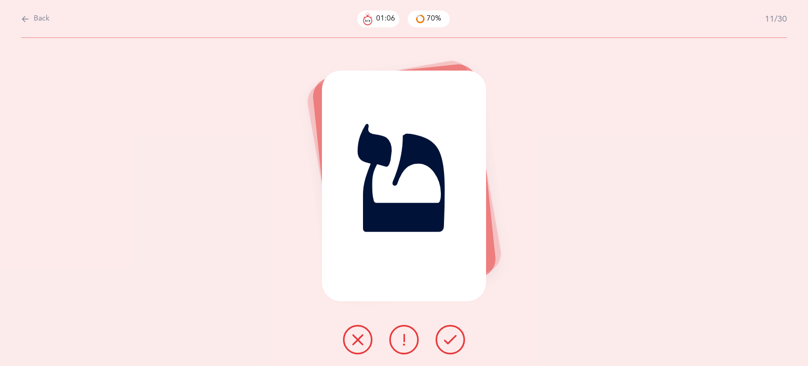
click at [358, 332] on button at bounding box center [357, 339] width 29 height 29
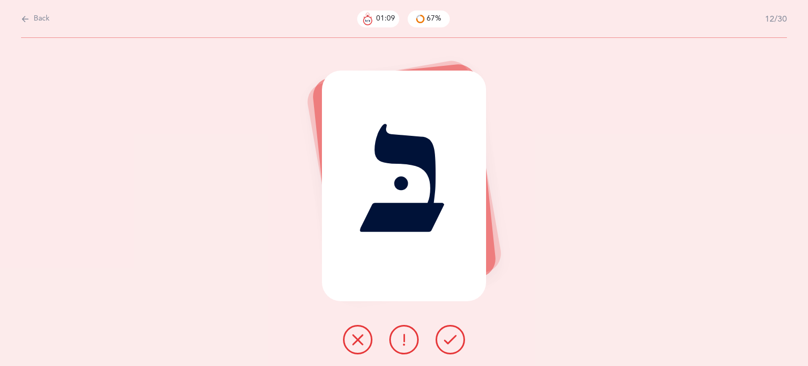
click at [364, 349] on button at bounding box center [357, 339] width 29 height 29
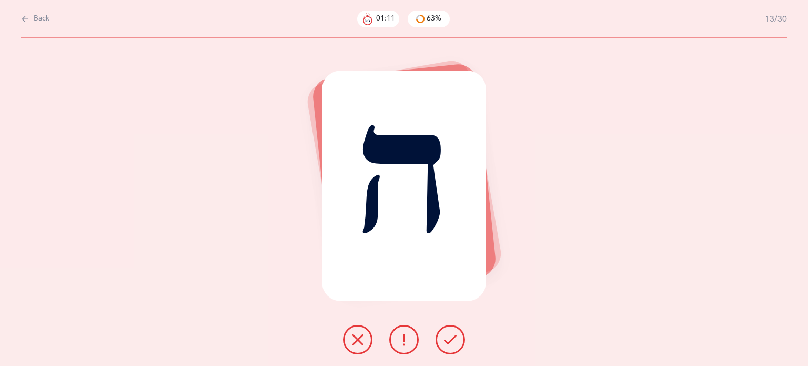
click at [455, 339] on icon at bounding box center [450, 339] width 13 height 13
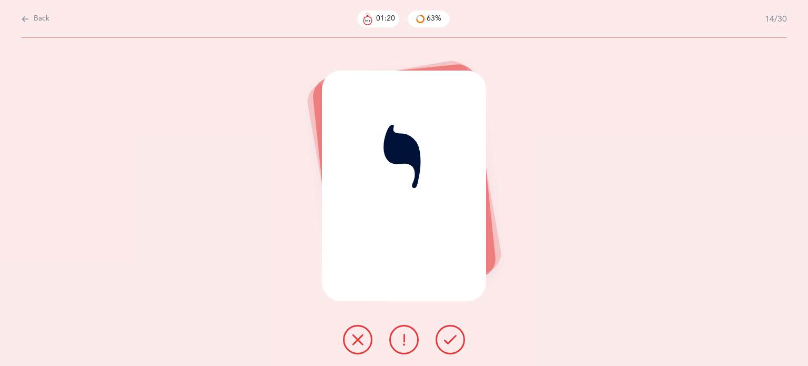
click at [359, 350] on button at bounding box center [357, 339] width 29 height 29
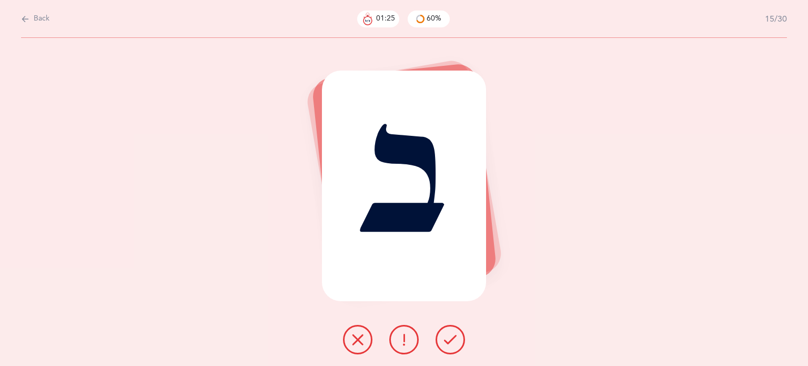
click at [405, 339] on icon at bounding box center [404, 339] width 13 height 13
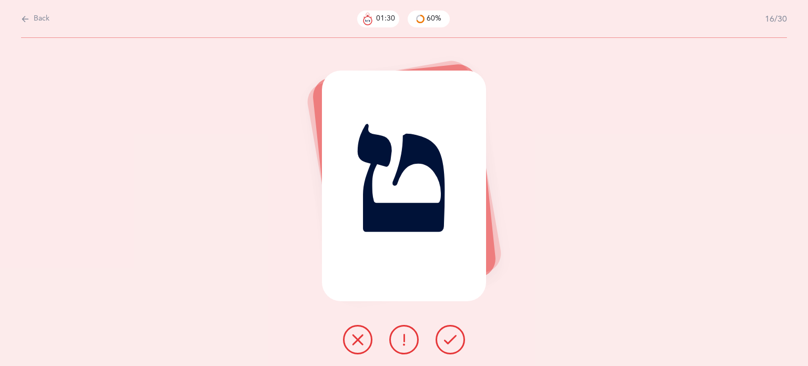
click at [354, 342] on icon at bounding box center [358, 339] width 13 height 13
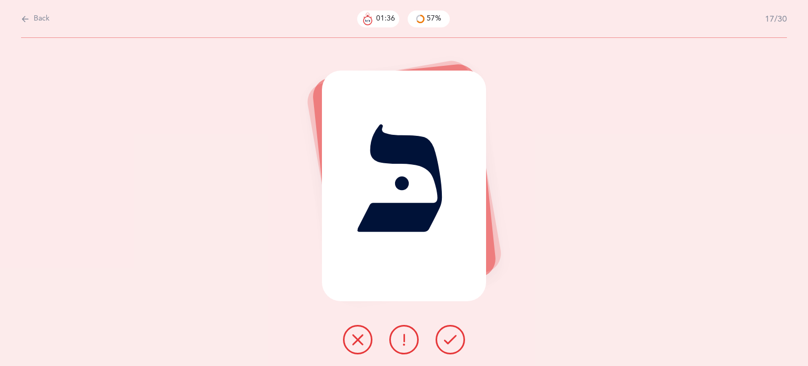
click at [351, 335] on button at bounding box center [357, 339] width 29 height 29
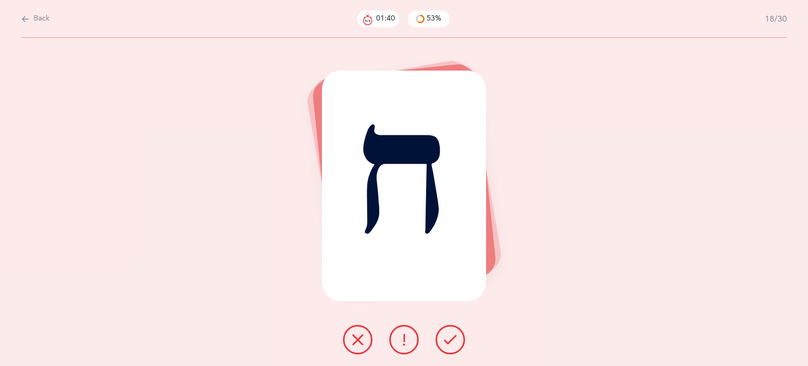
click at [364, 340] on button at bounding box center [357, 339] width 29 height 29
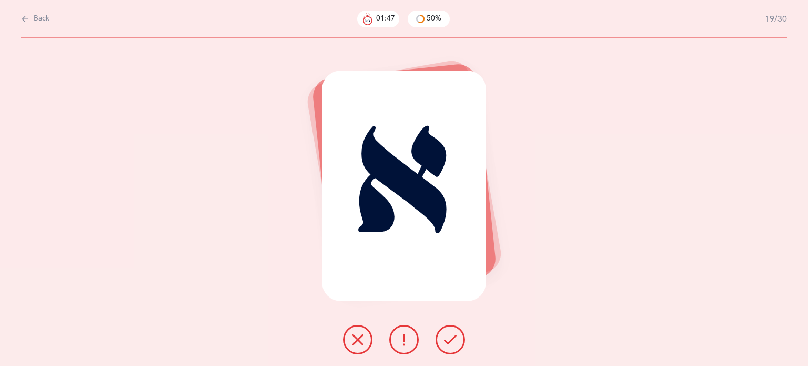
click at [360, 345] on icon at bounding box center [358, 339] width 13 height 13
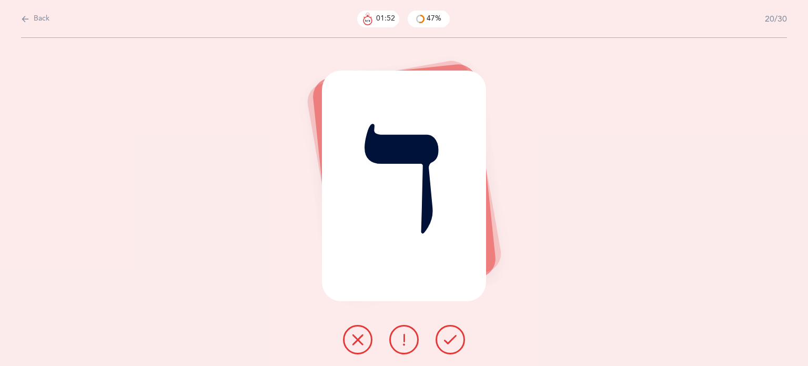
click at [351, 338] on button at bounding box center [357, 339] width 29 height 29
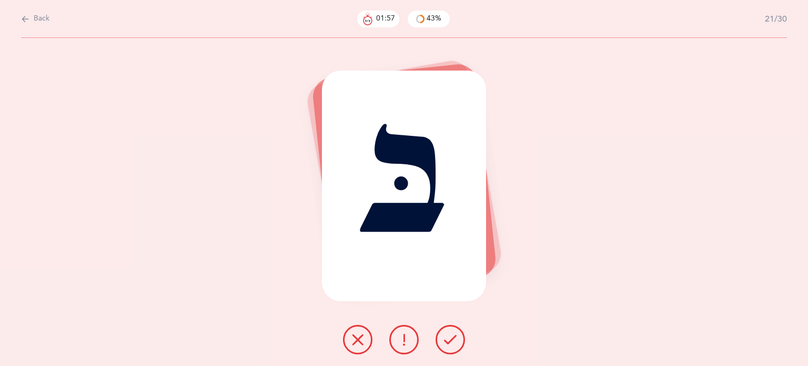
click at [452, 338] on icon at bounding box center [450, 339] width 13 height 13
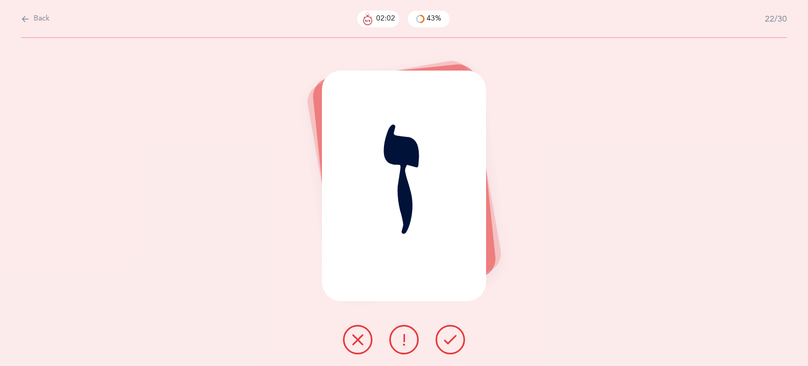
click at [360, 337] on icon at bounding box center [358, 339] width 13 height 13
click at [354, 341] on icon at bounding box center [358, 339] width 13 height 13
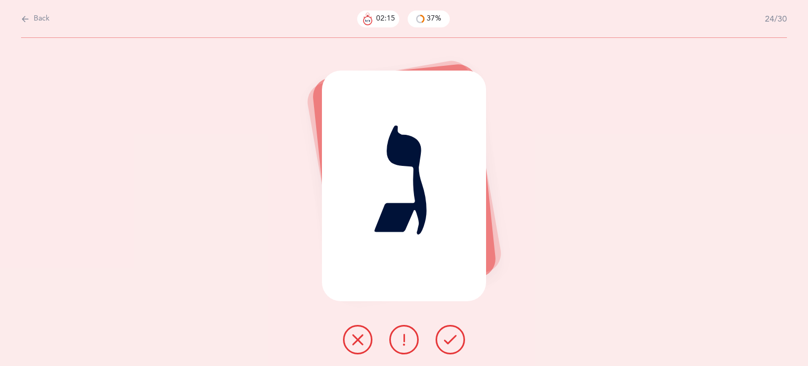
click at [350, 337] on button at bounding box center [357, 339] width 29 height 29
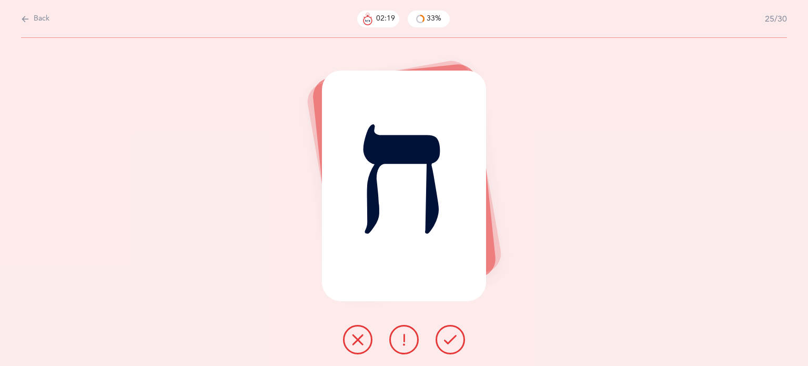
click at [450, 343] on icon at bounding box center [450, 339] width 13 height 13
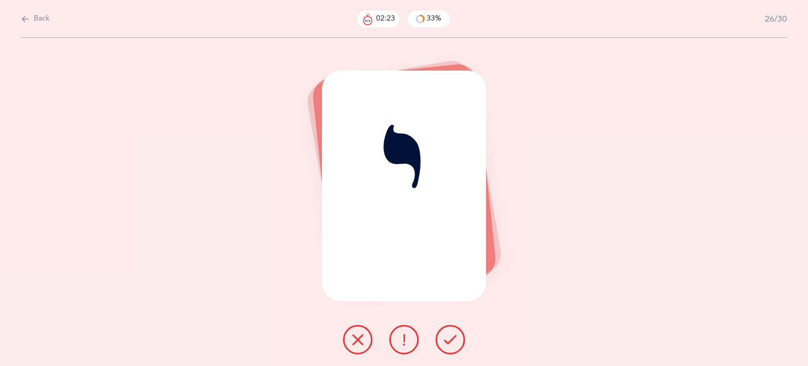
click at [356, 347] on button at bounding box center [357, 339] width 29 height 29
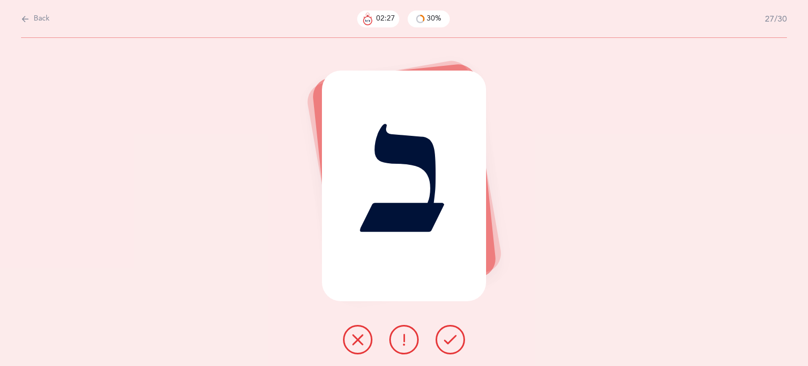
click at [460, 349] on button at bounding box center [450, 339] width 29 height 29
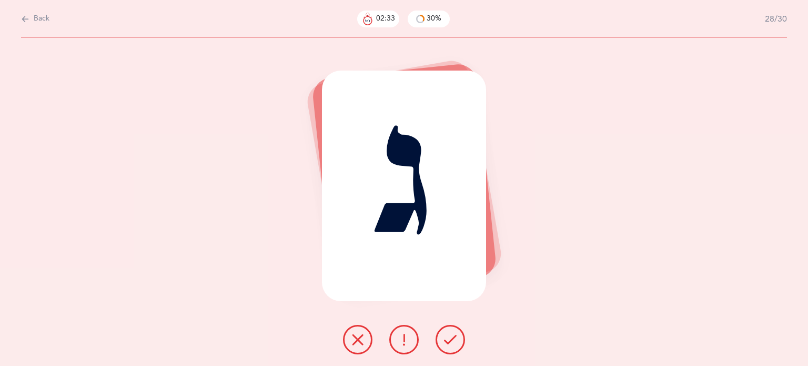
click at [348, 343] on button at bounding box center [357, 339] width 29 height 29
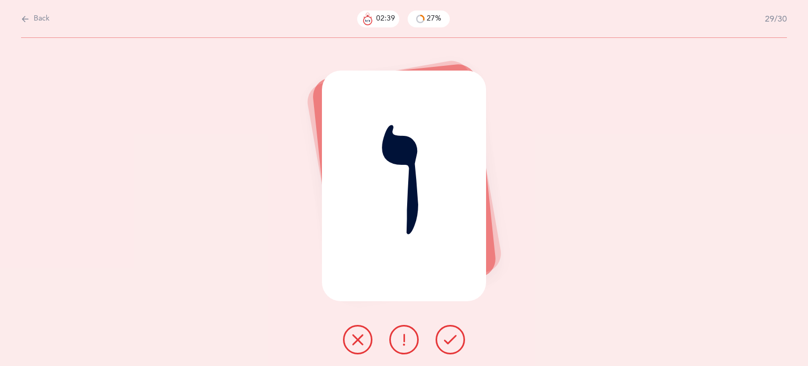
click at [356, 345] on icon at bounding box center [358, 339] width 13 height 13
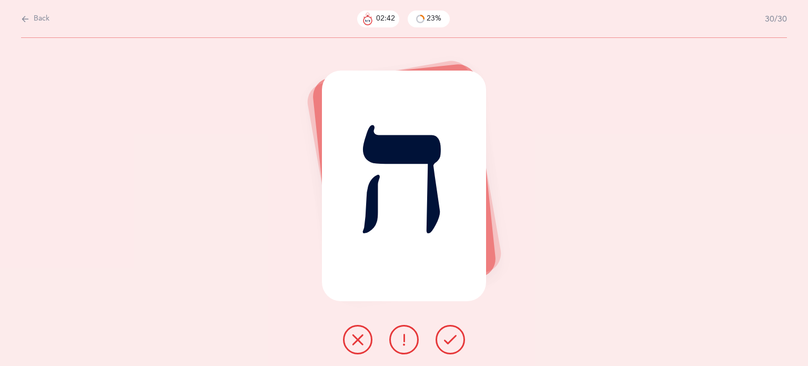
click at [449, 338] on icon at bounding box center [450, 339] width 13 height 13
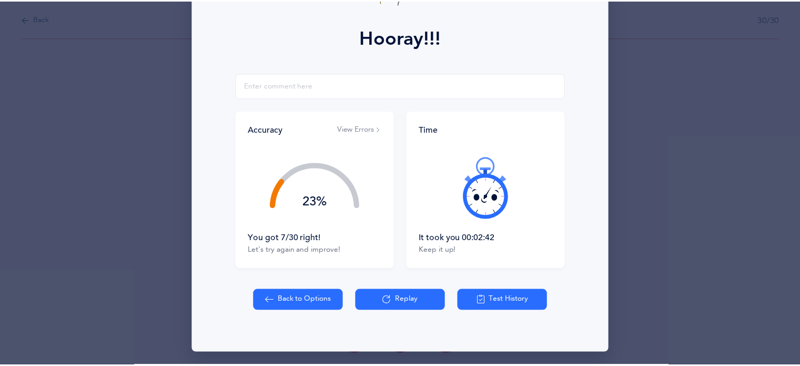
scroll to position [135, 0]
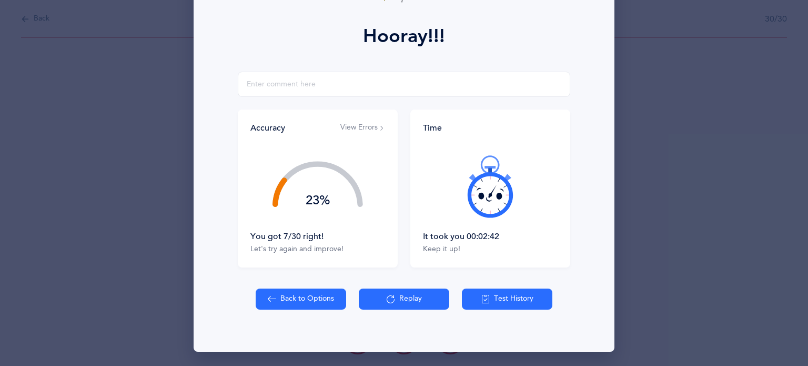
click at [304, 299] on button "Back to Options" at bounding box center [301, 298] width 91 height 21
select select "82"
select select "single"
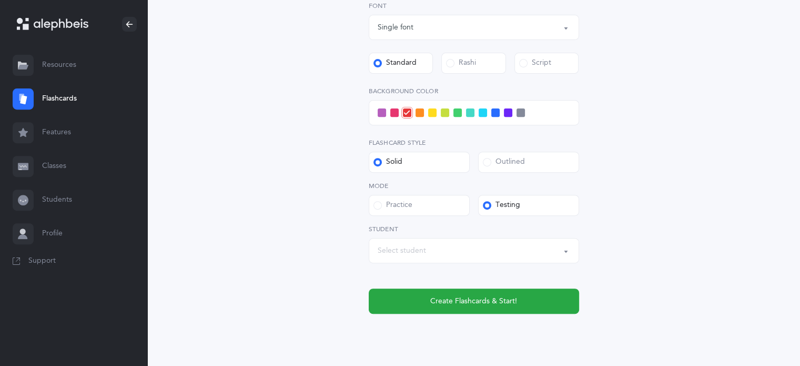
scroll to position [392, 0]
click at [406, 247] on div "Select student" at bounding box center [402, 250] width 48 height 11
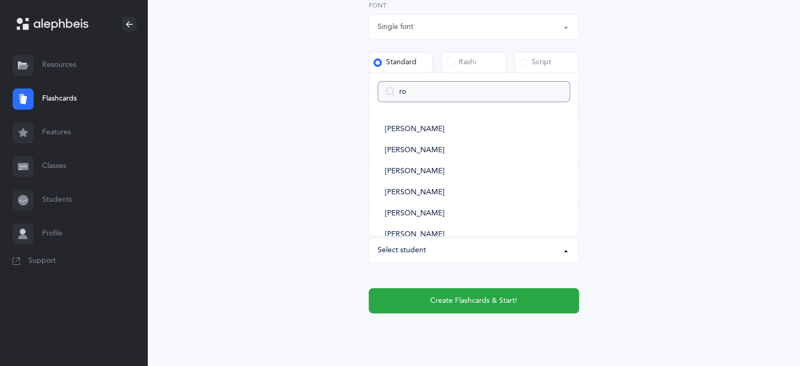
type input "roe"
select select
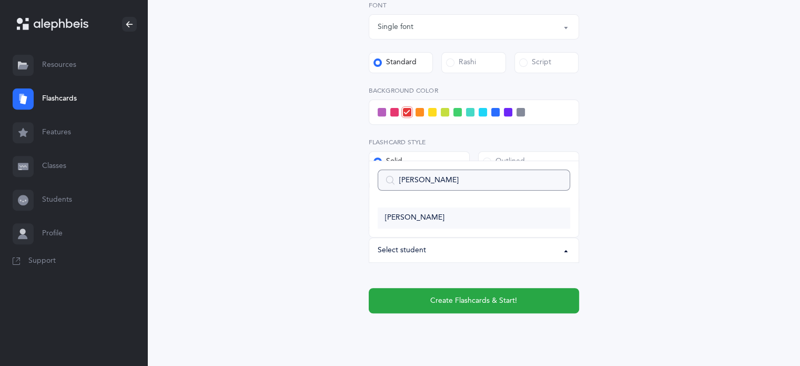
type input "roe"
click at [398, 217] on span "[PERSON_NAME]" at bounding box center [414, 217] width 59 height 9
select select "14435"
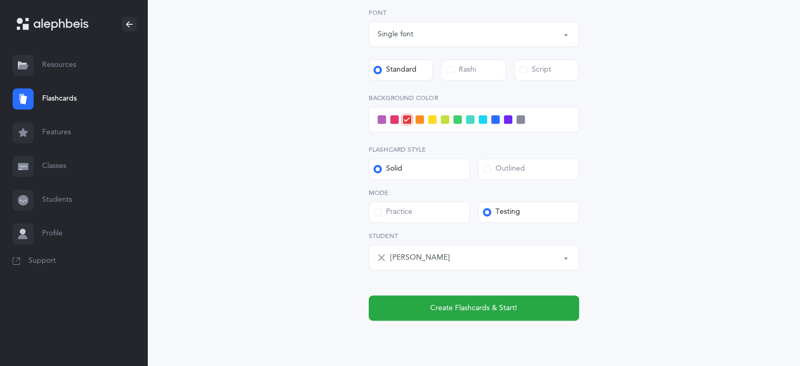
scroll to position [423, 0]
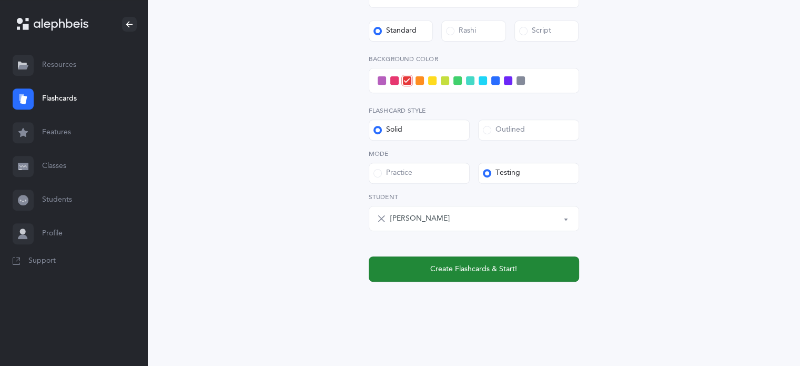
click at [459, 265] on span "Create Flashcards & Start!" at bounding box center [473, 269] width 87 height 11
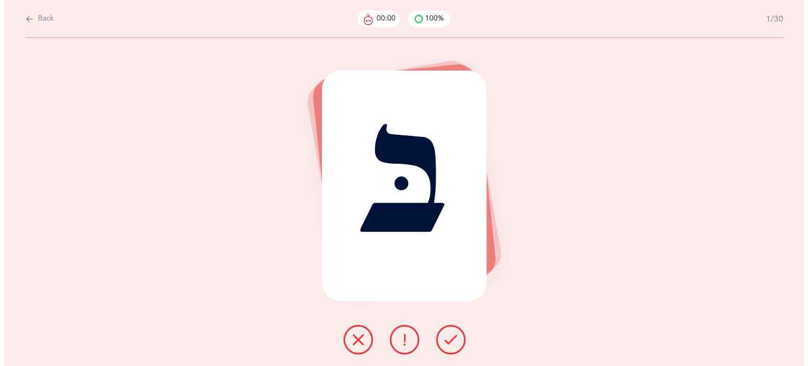
scroll to position [0, 0]
click at [448, 336] on icon at bounding box center [450, 339] width 13 height 13
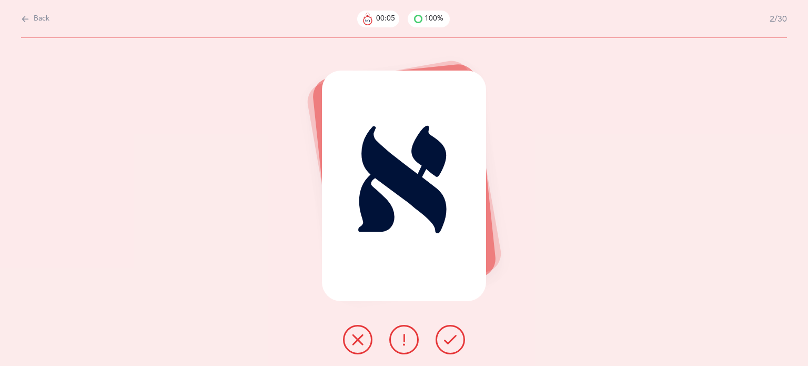
click at [449, 336] on icon at bounding box center [450, 339] width 13 height 13
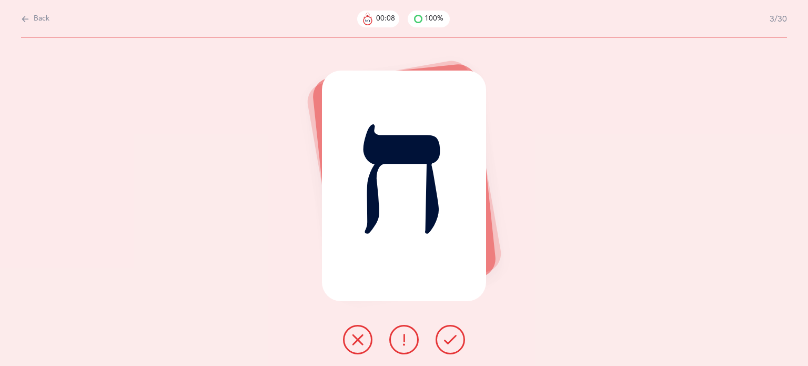
click at [449, 336] on icon at bounding box center [450, 339] width 13 height 13
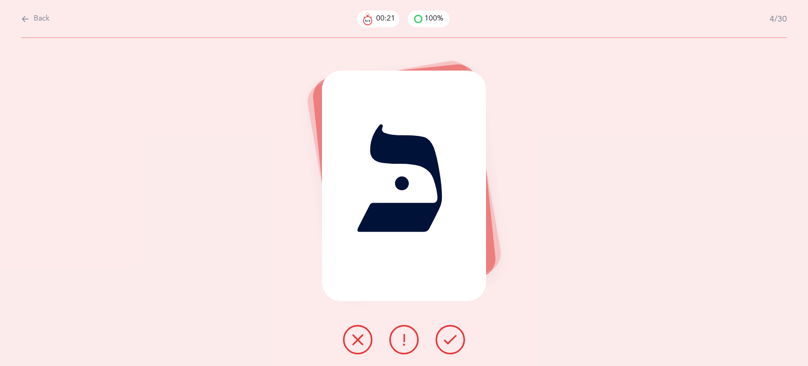
click at [362, 345] on icon at bounding box center [358, 339] width 13 height 13
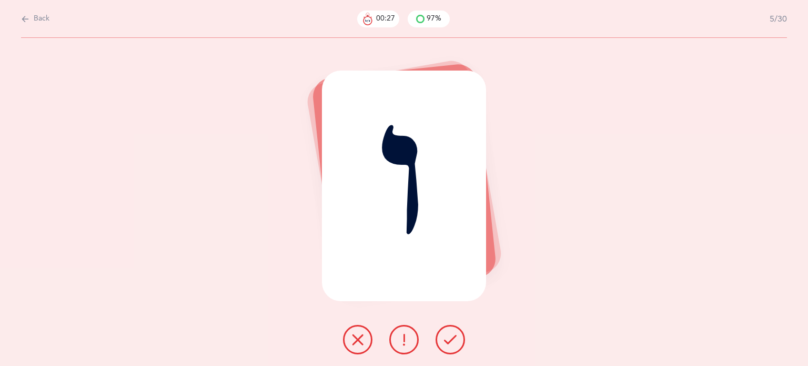
click at [362, 345] on icon at bounding box center [358, 339] width 13 height 13
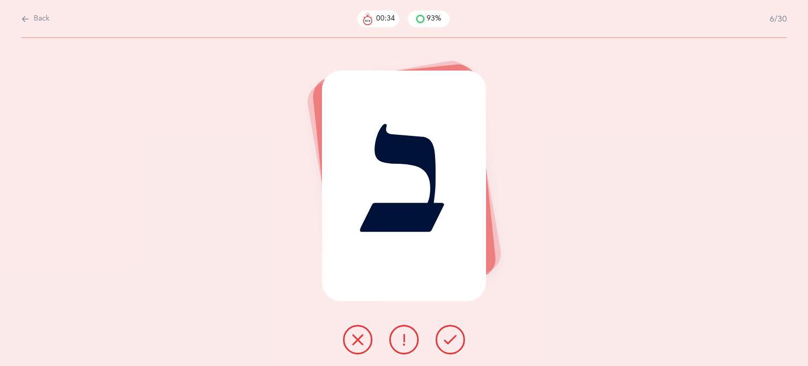
click at [406, 343] on icon at bounding box center [404, 339] width 13 height 13
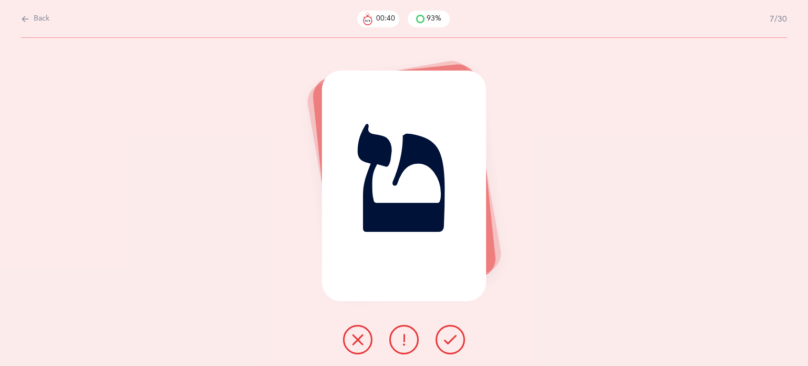
click at [349, 347] on button at bounding box center [357, 339] width 29 height 29
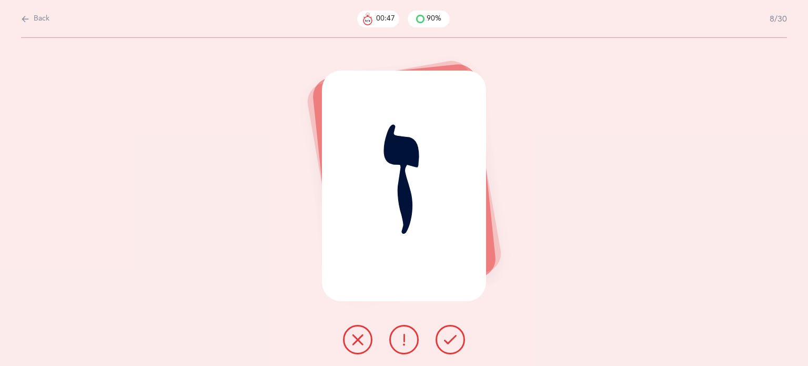
click at [349, 344] on button at bounding box center [357, 339] width 29 height 29
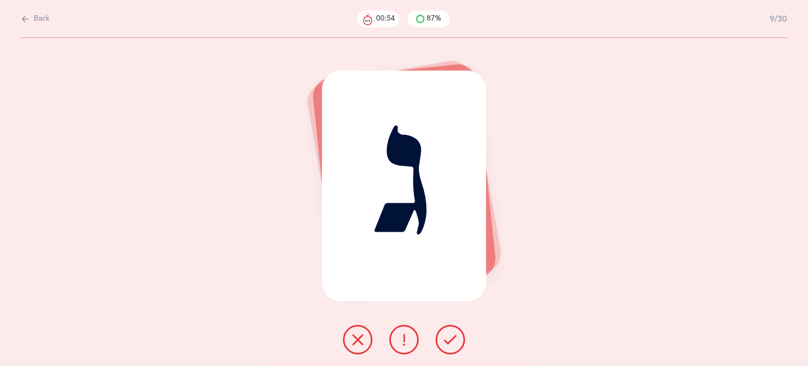
click at [348, 343] on button at bounding box center [357, 339] width 29 height 29
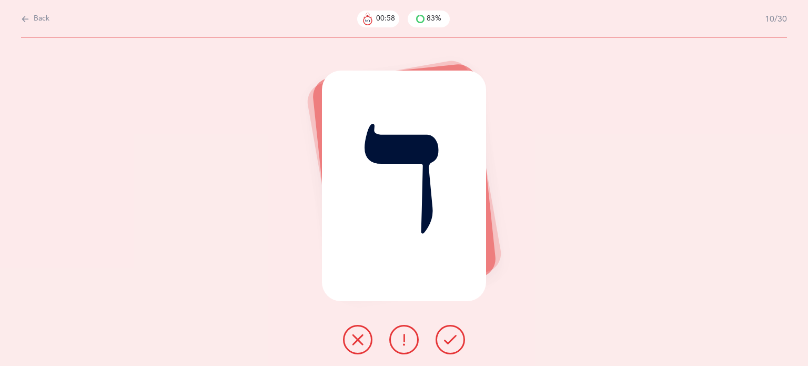
click at [352, 339] on icon at bounding box center [358, 339] width 13 height 13
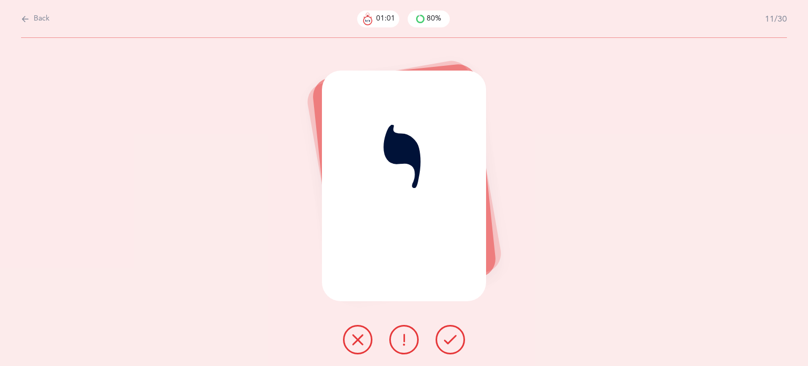
click at [345, 344] on button at bounding box center [357, 339] width 29 height 29
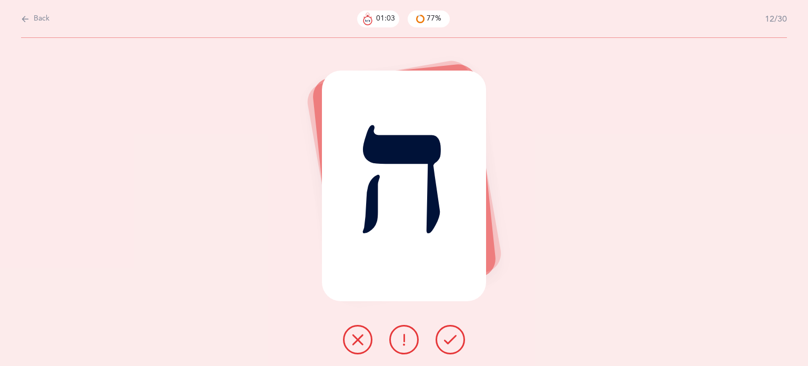
click at [457, 346] on button at bounding box center [450, 339] width 29 height 29
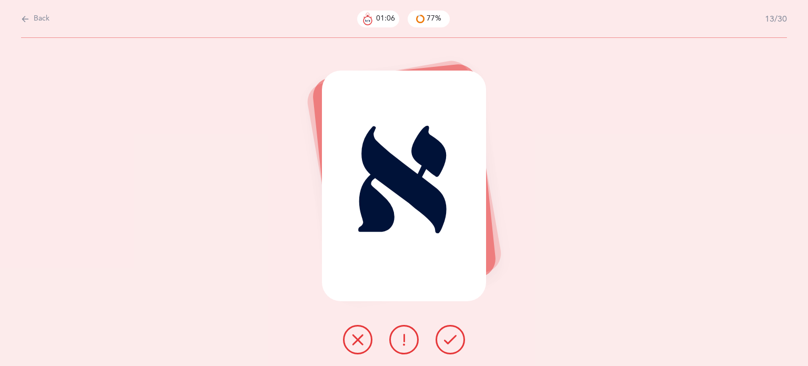
click at [450, 339] on icon at bounding box center [450, 339] width 13 height 13
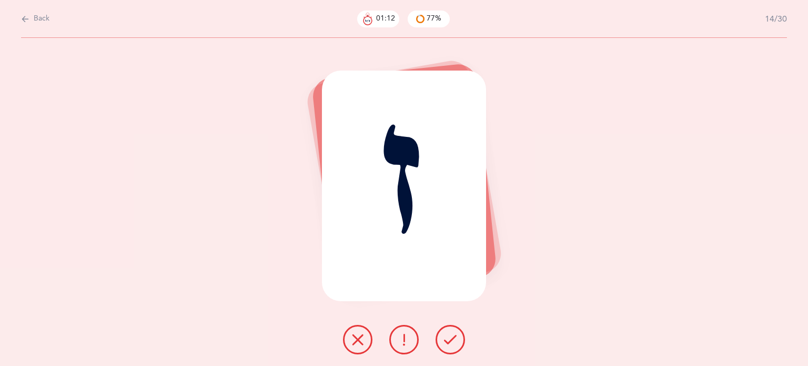
click at [353, 347] on button at bounding box center [357, 339] width 29 height 29
click at [364, 350] on button at bounding box center [357, 339] width 29 height 29
click at [358, 345] on icon at bounding box center [358, 339] width 13 height 13
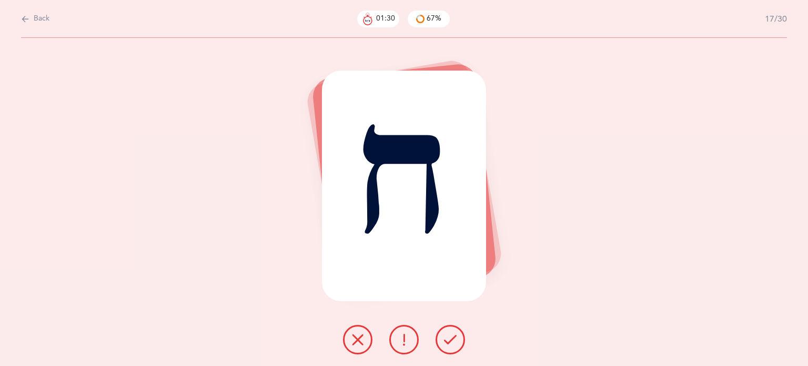
click at [356, 346] on button at bounding box center [357, 339] width 29 height 29
click at [448, 339] on icon at bounding box center [450, 339] width 13 height 13
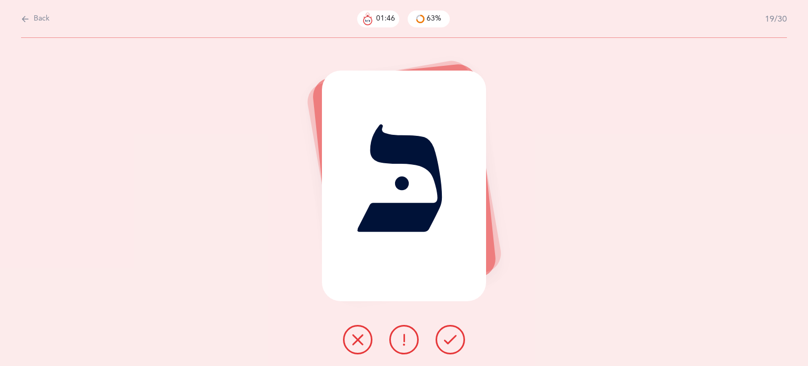
click at [352, 341] on icon at bounding box center [358, 339] width 13 height 13
click at [450, 347] on button at bounding box center [450, 339] width 29 height 29
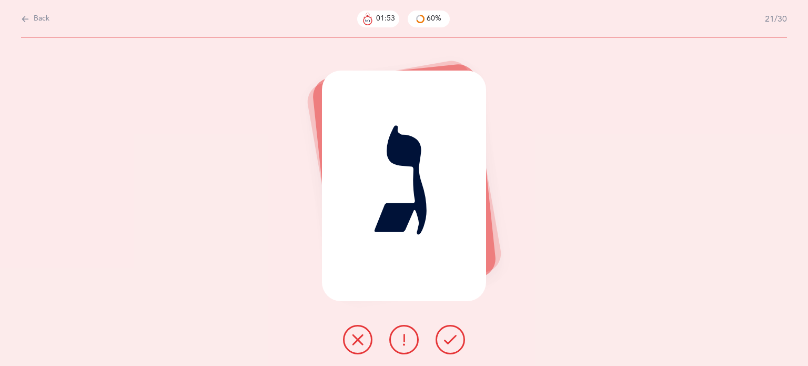
click at [448, 344] on icon at bounding box center [450, 339] width 13 height 13
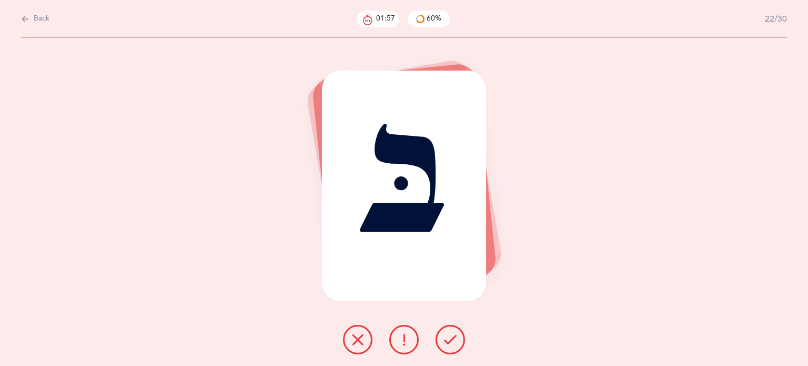
click at [454, 340] on icon at bounding box center [450, 339] width 13 height 13
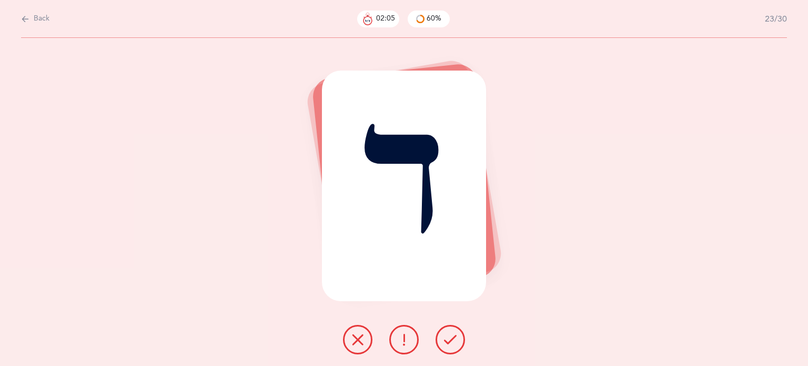
click at [357, 342] on icon at bounding box center [358, 339] width 13 height 13
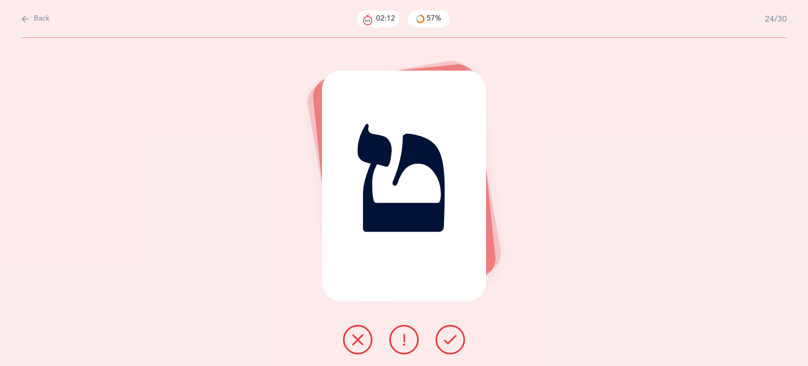
click at [356, 347] on button at bounding box center [357, 339] width 29 height 29
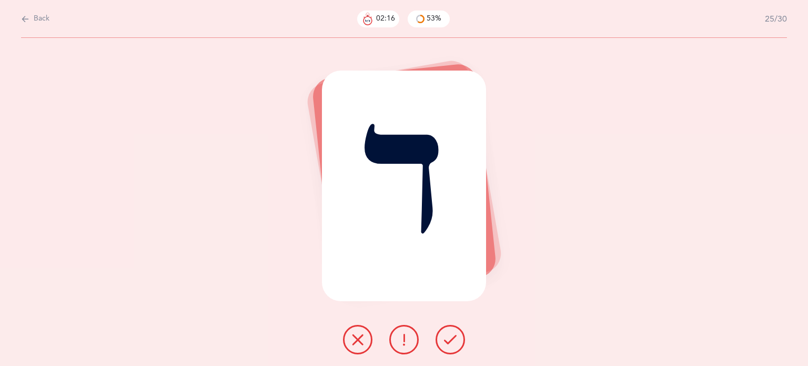
click at [358, 343] on icon at bounding box center [358, 339] width 13 height 13
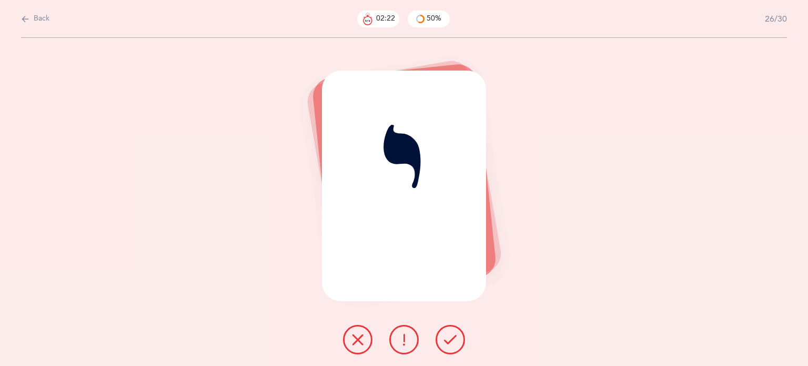
click at [358, 336] on icon at bounding box center [358, 339] width 13 height 13
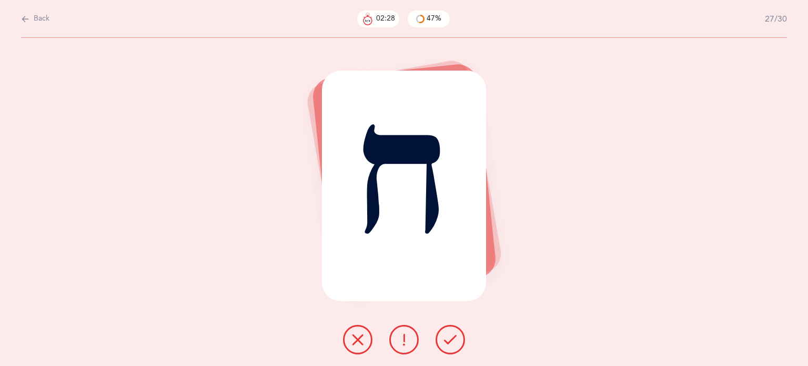
click at [349, 338] on button at bounding box center [357, 339] width 29 height 29
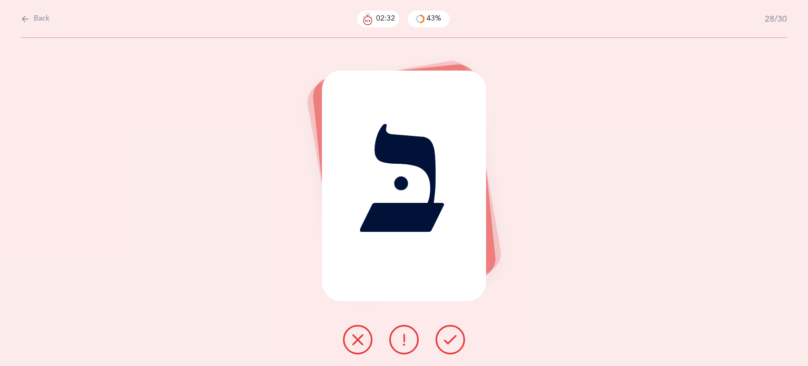
click at [453, 343] on icon at bounding box center [450, 339] width 13 height 13
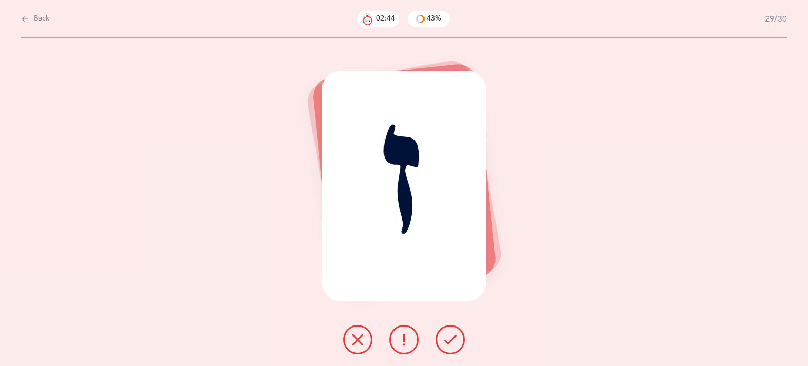
click at [362, 343] on icon at bounding box center [358, 339] width 13 height 13
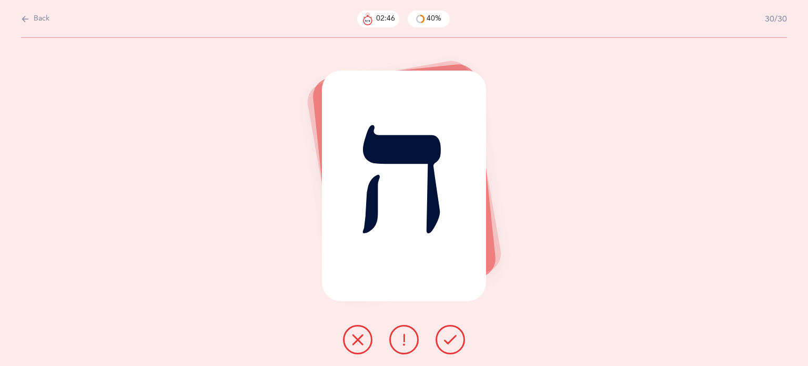
click at [452, 336] on icon at bounding box center [450, 339] width 13 height 13
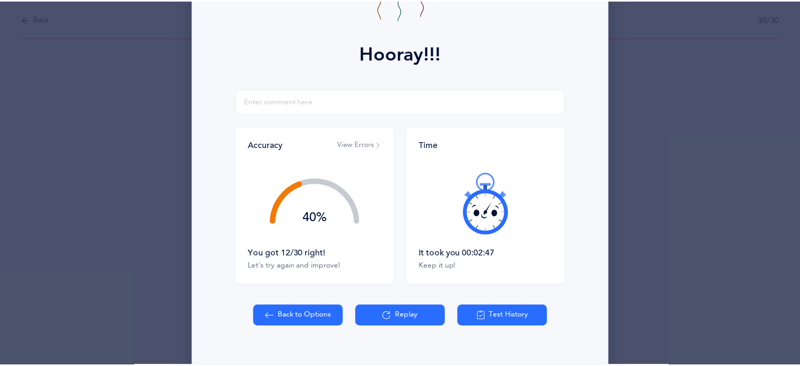
scroll to position [135, 0]
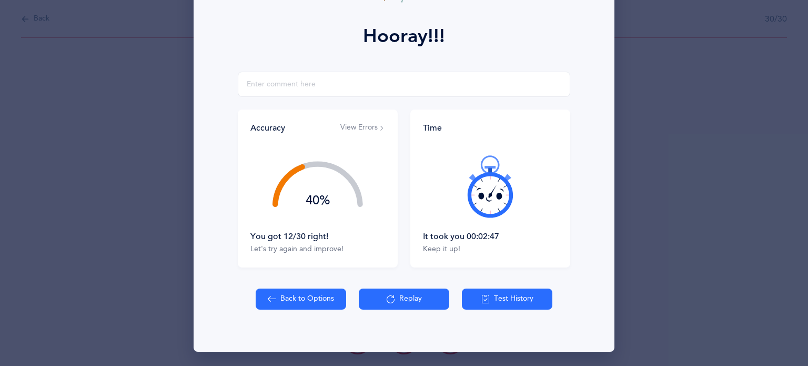
click at [301, 301] on button "Back to Options" at bounding box center [301, 298] width 91 height 21
select select "82"
select select "single"
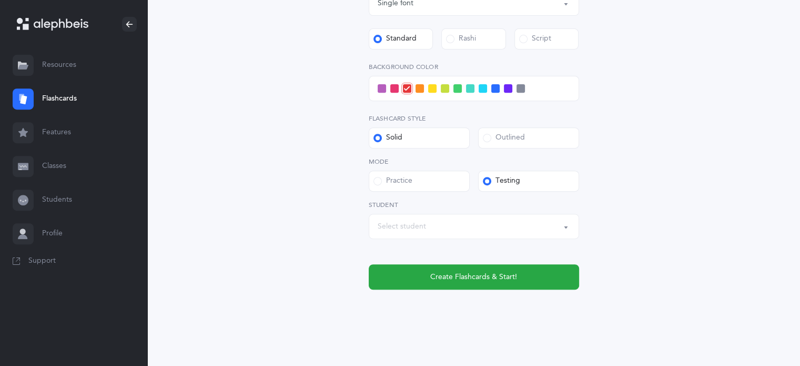
scroll to position [423, 0]
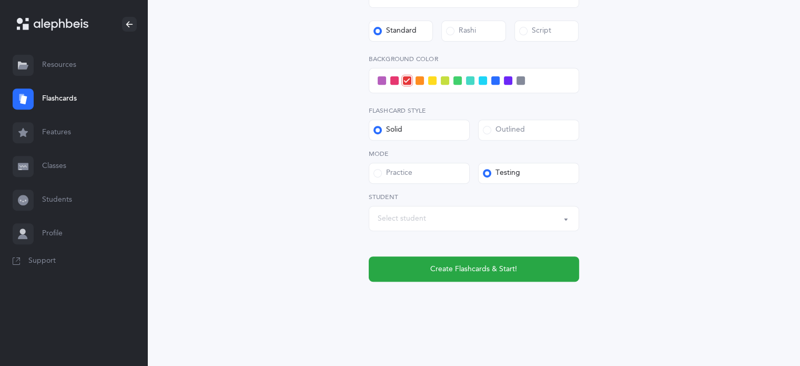
click at [467, 226] on div "Select student" at bounding box center [474, 218] width 193 height 18
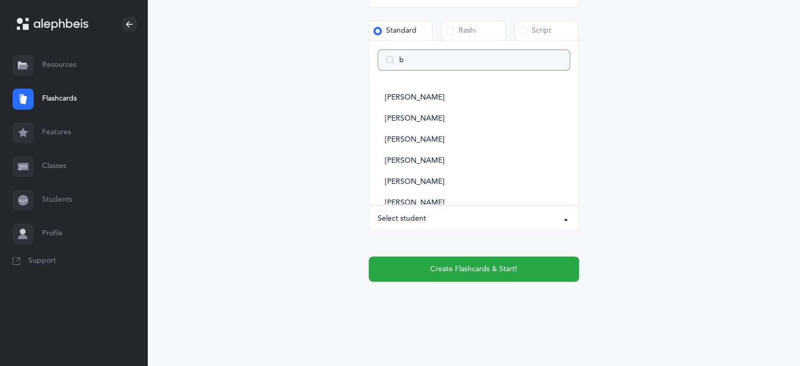
type input "be"
select select
type input "be"
click at [412, 115] on span "[PERSON_NAME]" at bounding box center [414, 118] width 59 height 9
select select "14436"
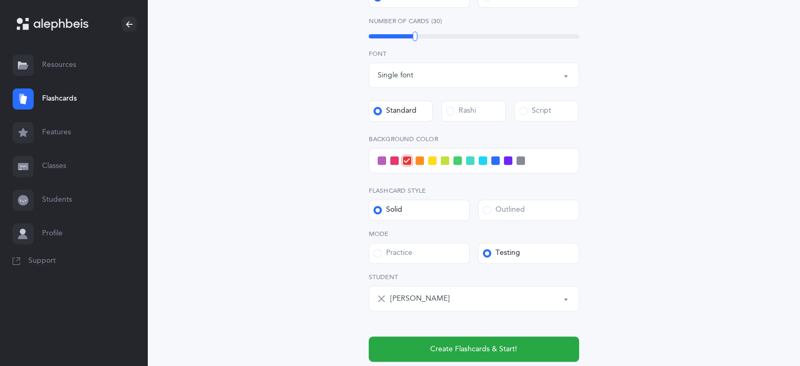
scroll to position [355, 0]
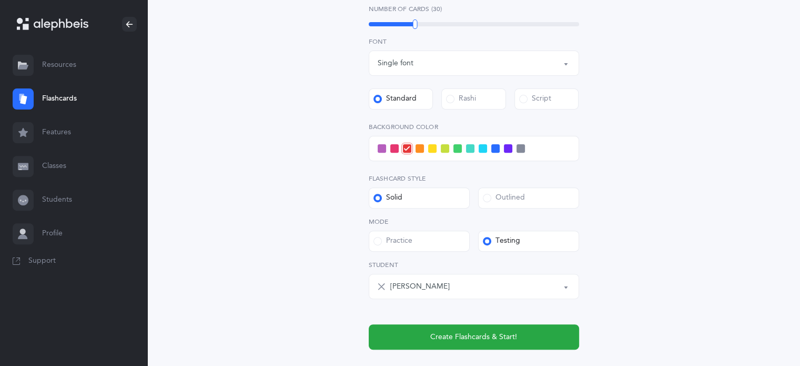
click at [458, 147] on span at bounding box center [458, 148] width 8 height 8
click at [0, 0] on input "checkbox" at bounding box center [0, 0] width 0 height 0
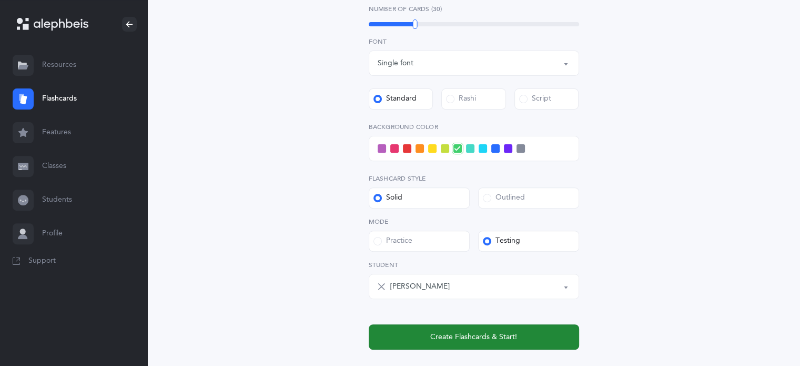
click at [483, 339] on span "Create Flashcards & Start!" at bounding box center [473, 337] width 87 height 11
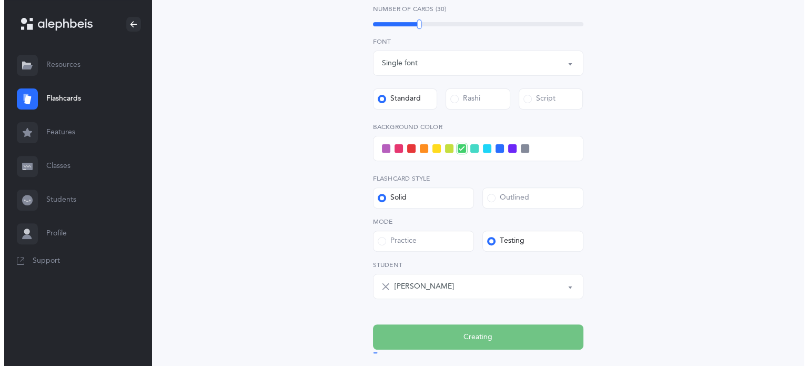
scroll to position [0, 0]
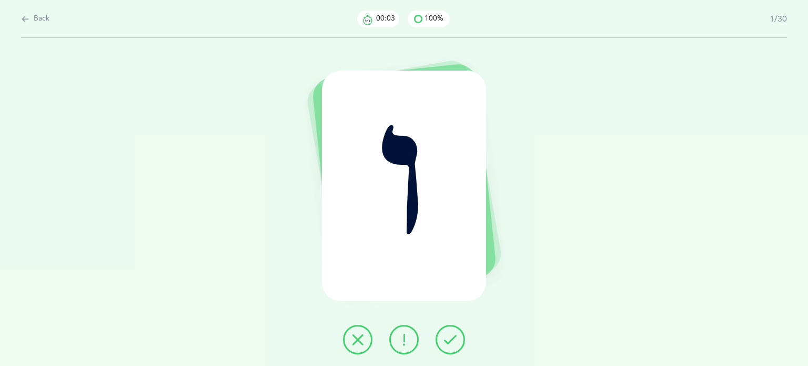
click at [439, 340] on button at bounding box center [450, 339] width 29 height 29
click at [349, 345] on button at bounding box center [357, 339] width 29 height 29
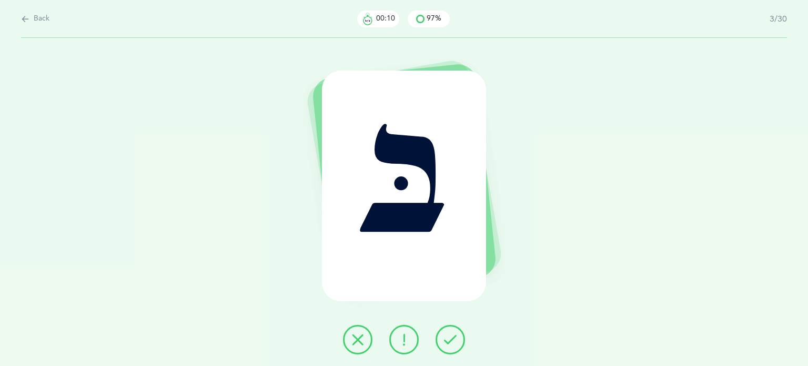
click at [457, 344] on button at bounding box center [450, 339] width 29 height 29
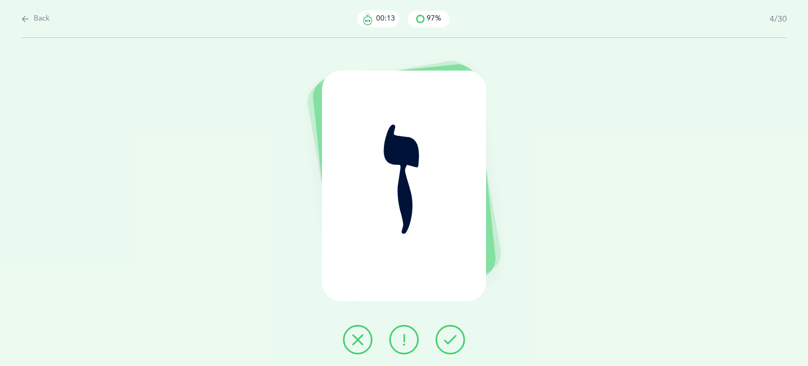
click at [457, 344] on button at bounding box center [450, 339] width 29 height 29
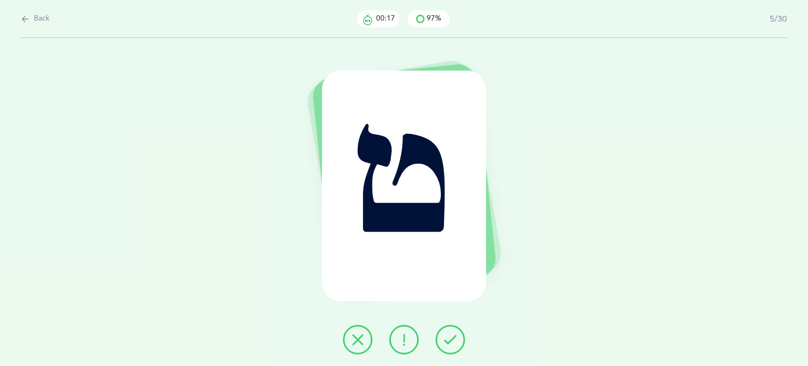
click at [358, 337] on icon at bounding box center [358, 339] width 13 height 13
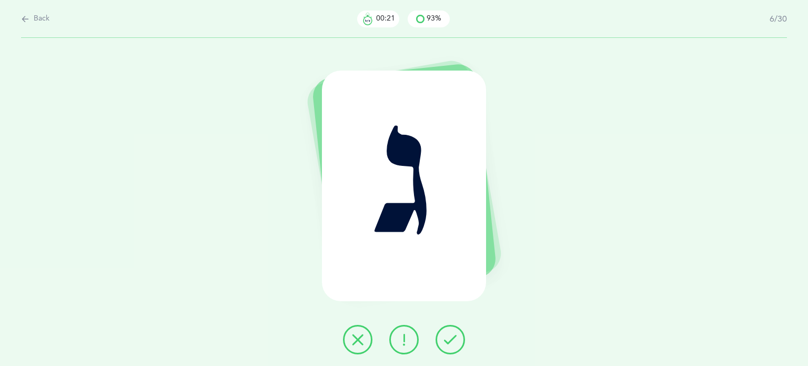
click at [450, 334] on icon at bounding box center [450, 339] width 13 height 13
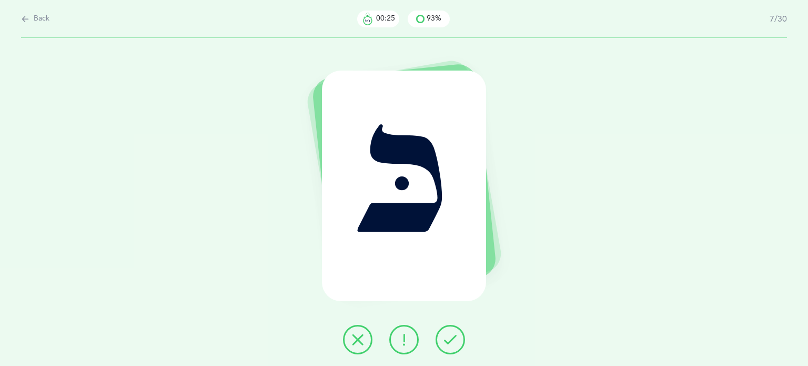
click at [366, 342] on button at bounding box center [357, 339] width 29 height 29
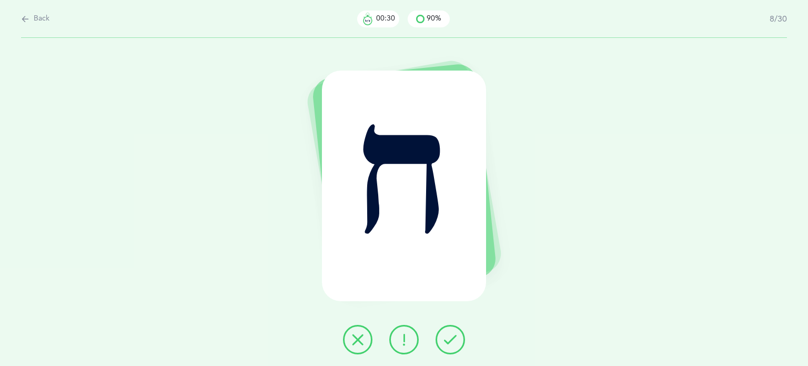
click at [366, 342] on button at bounding box center [357, 339] width 29 height 29
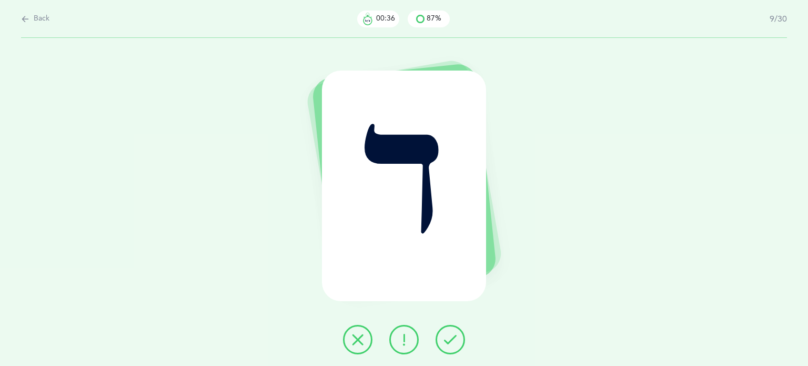
click at [362, 334] on icon at bounding box center [358, 339] width 13 height 13
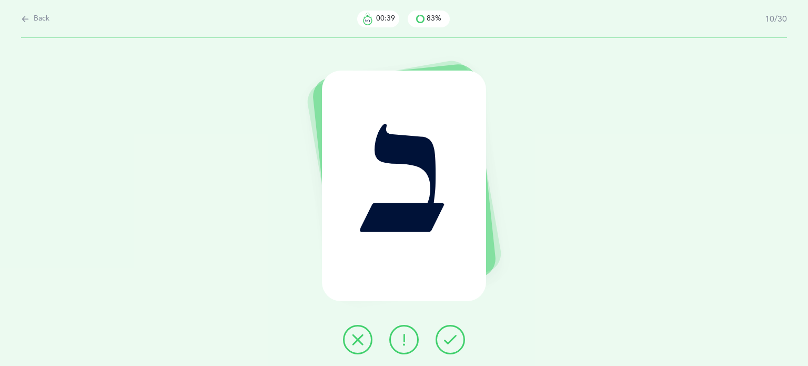
click at [456, 340] on icon at bounding box center [450, 339] width 13 height 13
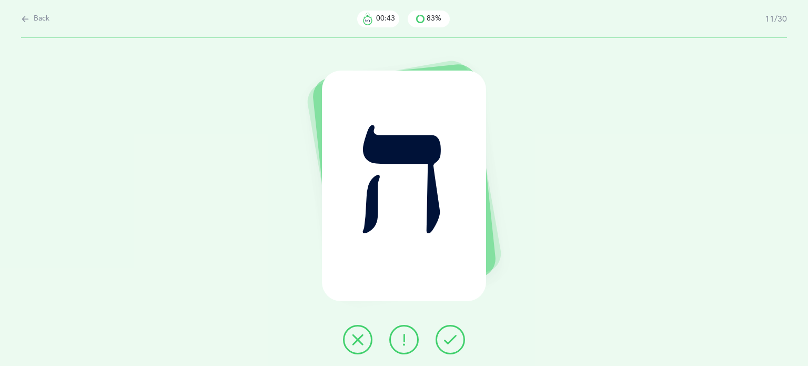
click at [456, 340] on icon at bounding box center [450, 339] width 13 height 13
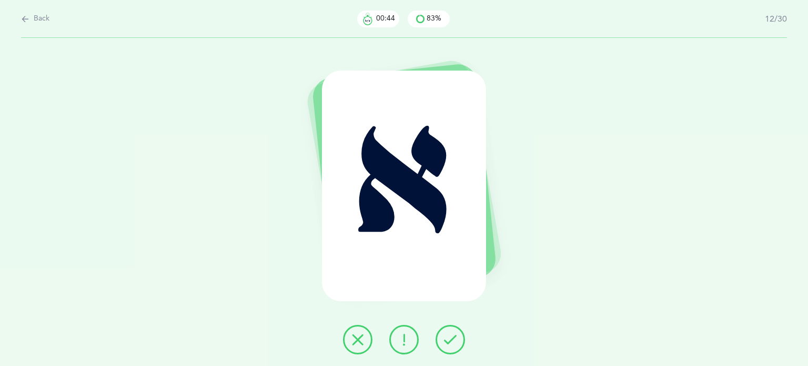
click at [456, 340] on icon at bounding box center [450, 339] width 13 height 13
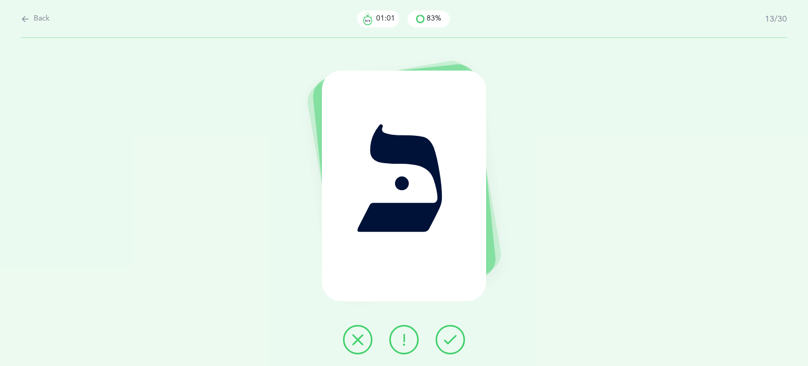
click at [359, 335] on icon at bounding box center [358, 339] width 13 height 13
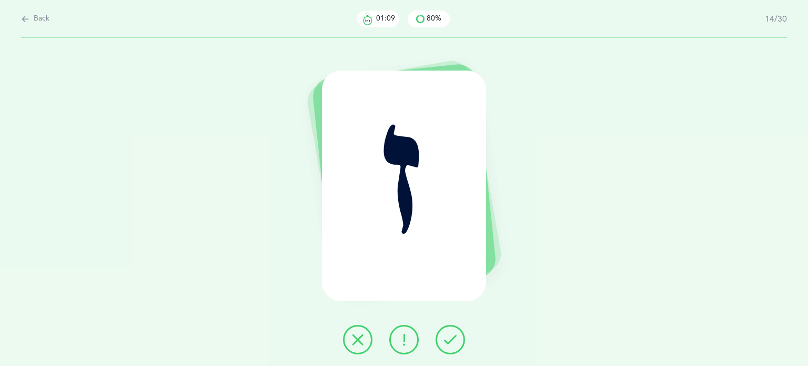
click at [445, 346] on button at bounding box center [450, 339] width 29 height 29
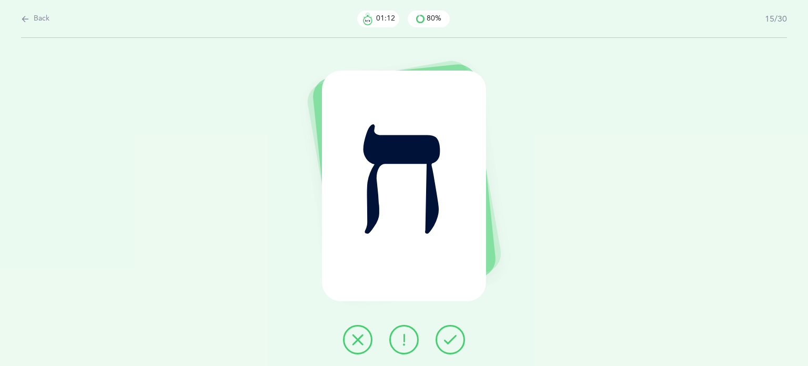
click at [345, 347] on div at bounding box center [404, 339] width 139 height 29
click at [360, 346] on button at bounding box center [357, 339] width 29 height 29
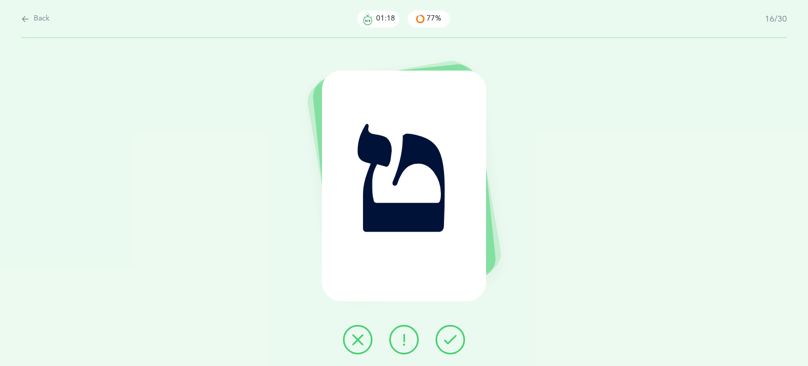
click at [358, 343] on icon at bounding box center [358, 339] width 13 height 13
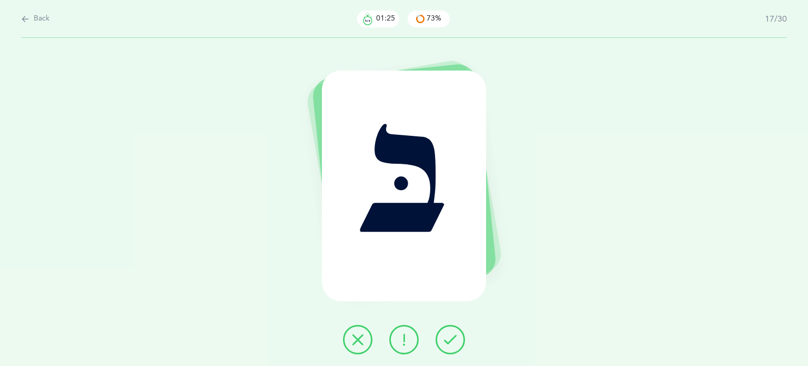
click at [358, 343] on icon at bounding box center [358, 339] width 13 height 13
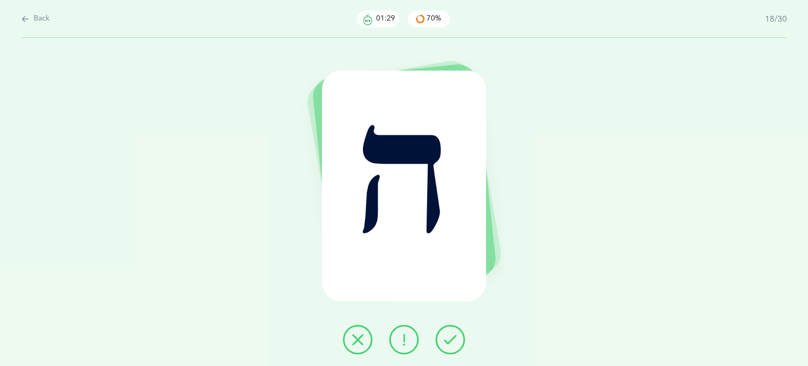
click at [455, 348] on button at bounding box center [450, 339] width 29 height 29
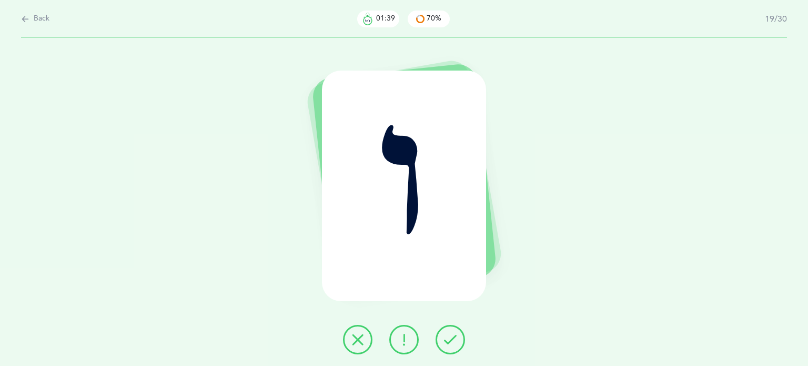
click at [356, 350] on button at bounding box center [357, 339] width 29 height 29
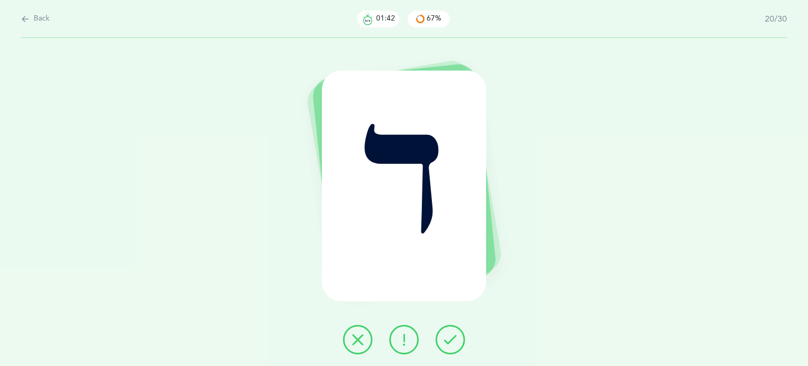
click at [450, 342] on icon at bounding box center [450, 339] width 13 height 13
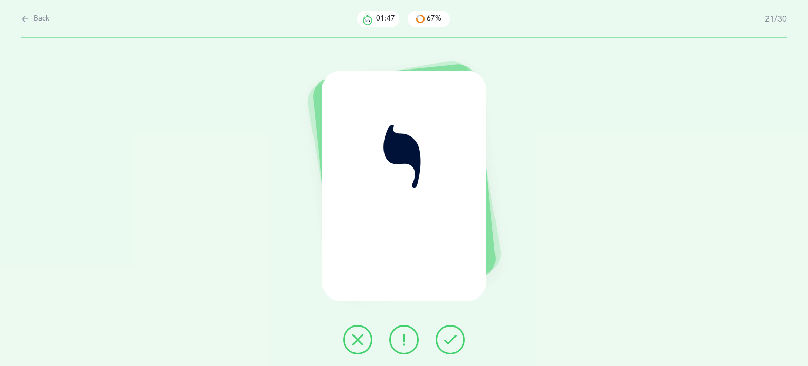
click at [348, 341] on button at bounding box center [357, 339] width 29 height 29
click at [450, 337] on icon at bounding box center [450, 339] width 13 height 13
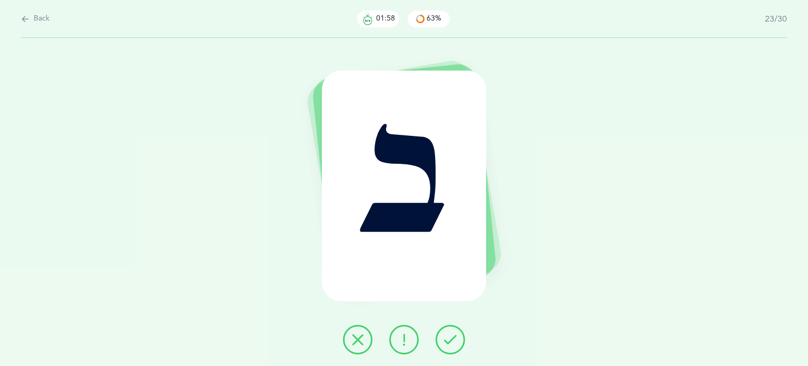
click at [464, 340] on button at bounding box center [450, 339] width 29 height 29
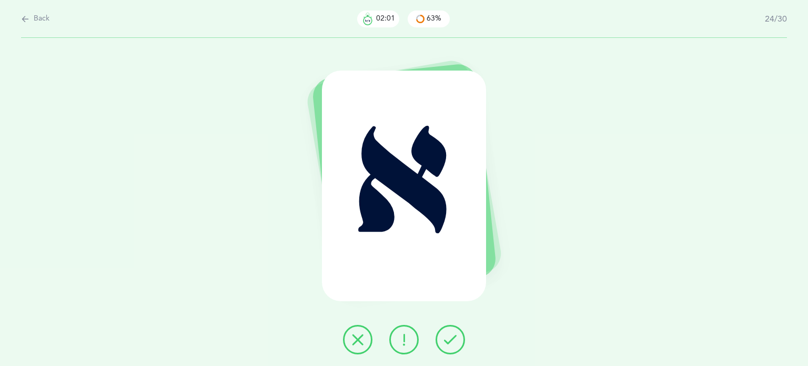
click at [464, 340] on button at bounding box center [450, 339] width 29 height 29
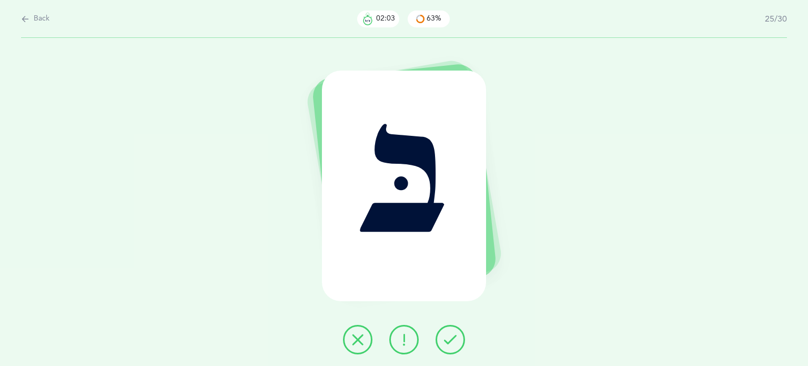
click at [464, 340] on button at bounding box center [450, 339] width 29 height 29
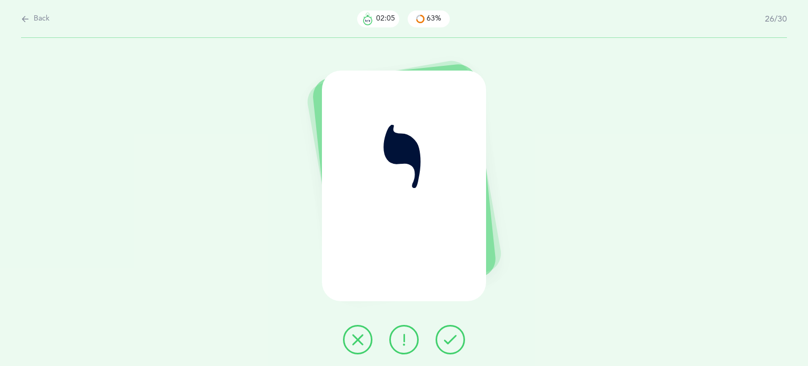
click at [464, 340] on button at bounding box center [450, 339] width 29 height 29
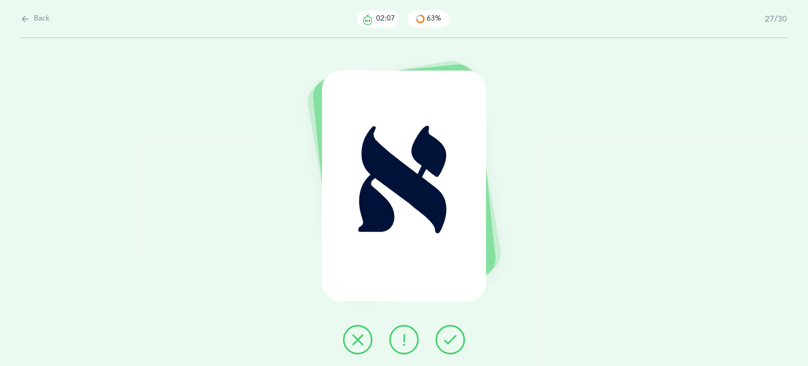
click at [464, 340] on button at bounding box center [450, 339] width 29 height 29
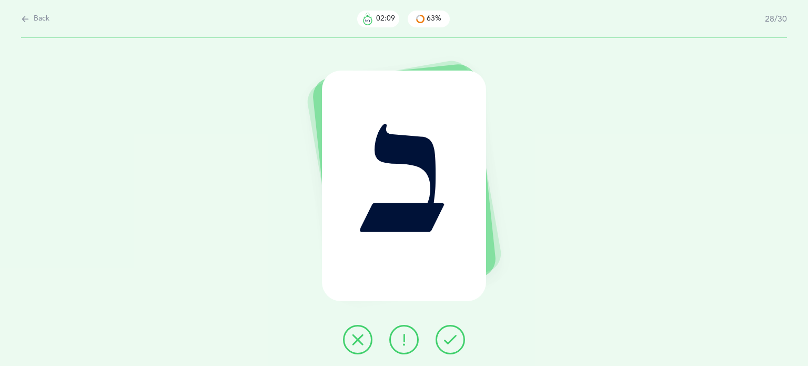
click at [464, 340] on button at bounding box center [450, 339] width 29 height 29
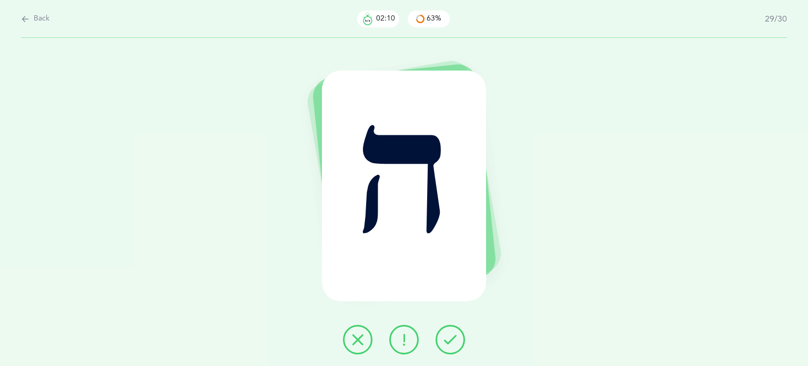
click at [464, 340] on button at bounding box center [450, 339] width 29 height 29
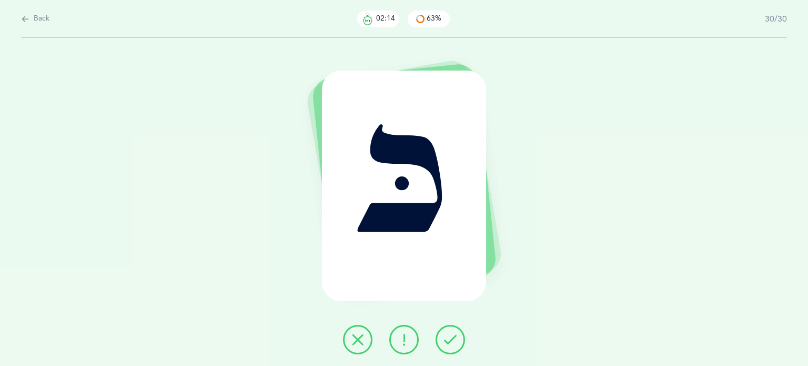
click at [366, 337] on button at bounding box center [357, 339] width 29 height 29
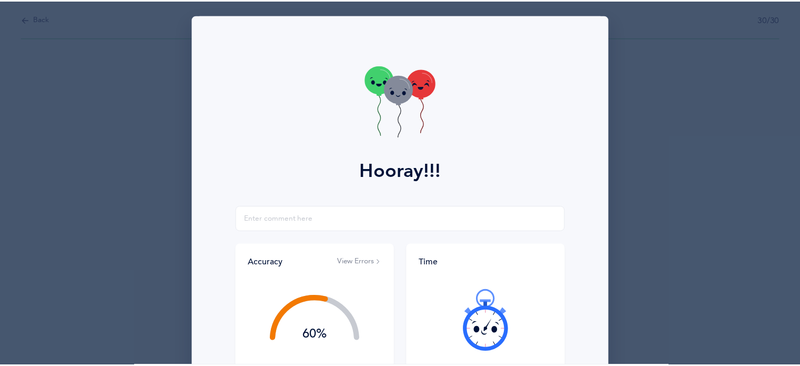
scroll to position [135, 0]
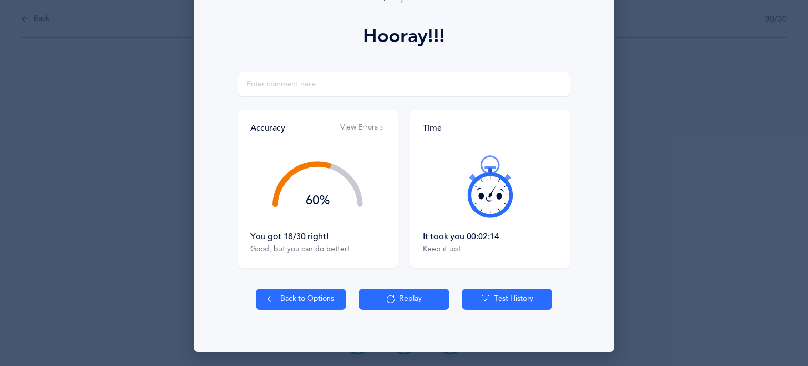
click at [312, 303] on button "Back to Options" at bounding box center [301, 298] width 91 height 21
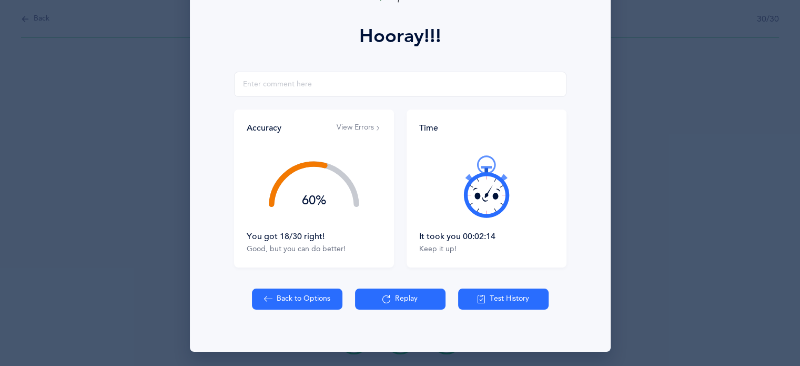
select select "82"
select select "single"
